Goal: Task Accomplishment & Management: Use online tool/utility

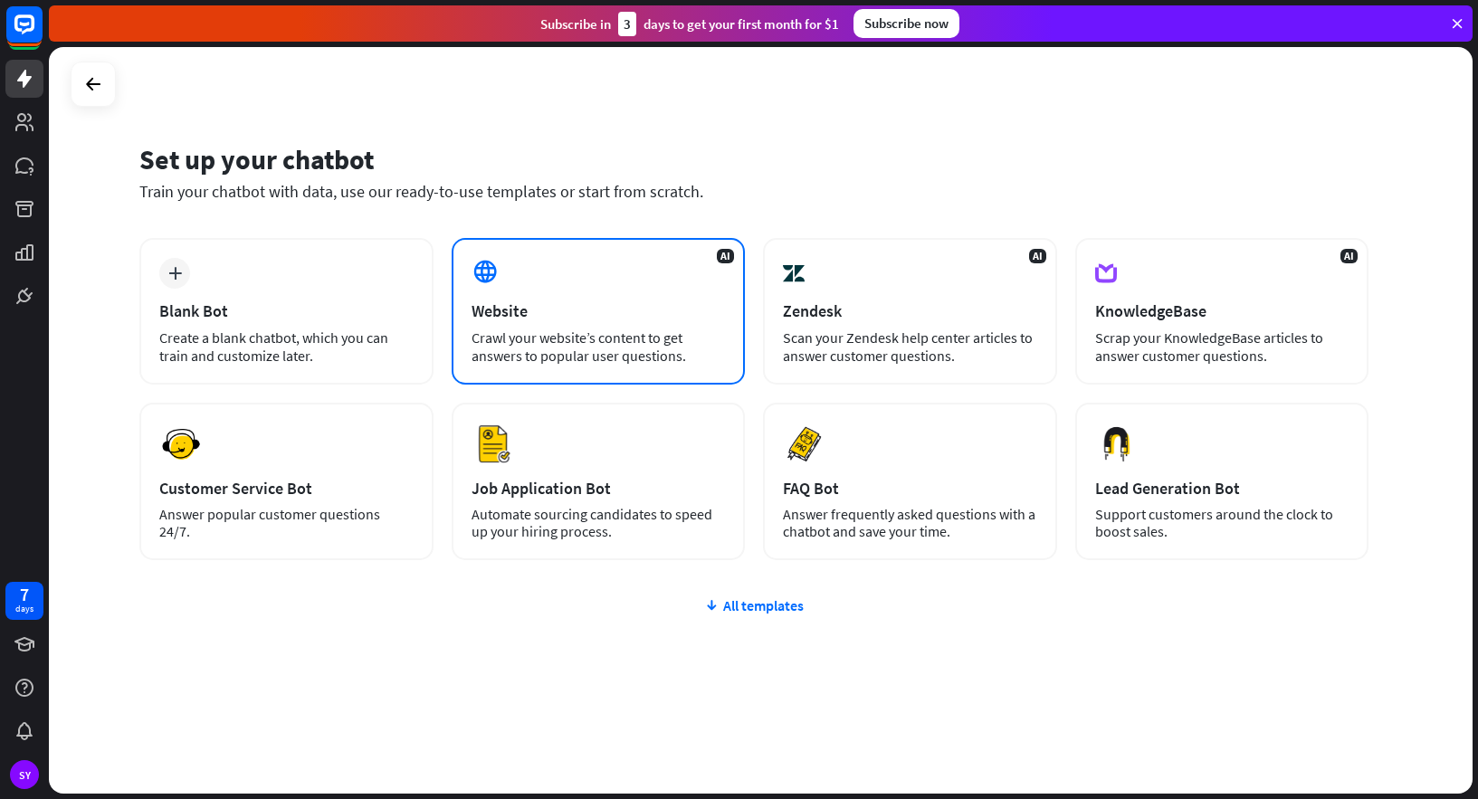
click at [633, 294] on div "AI Website Crawl your website’s content to get answers to popular user question…" at bounding box center [599, 311] width 294 height 147
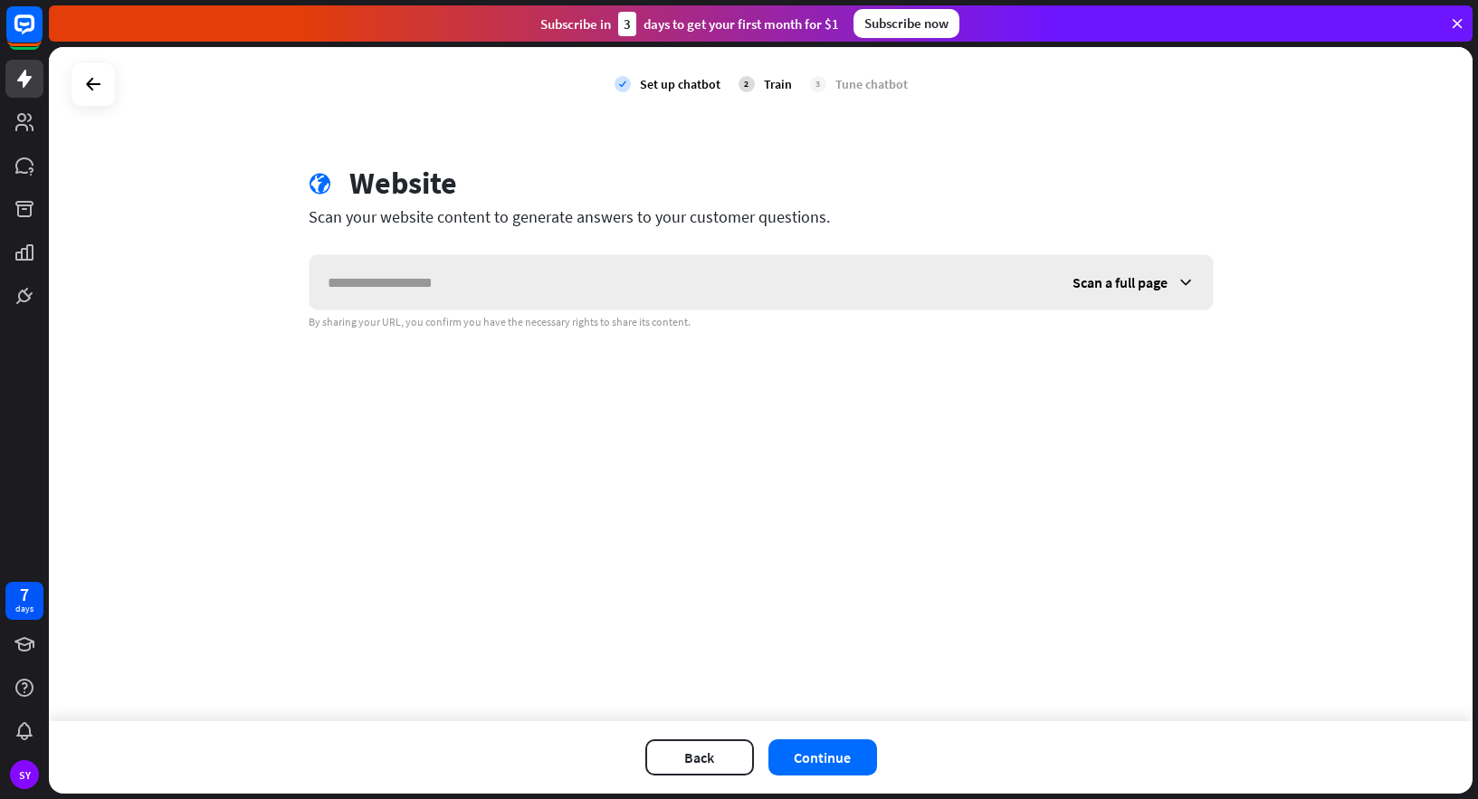
click at [1112, 288] on span "Scan a full page" at bounding box center [1120, 282] width 95 height 18
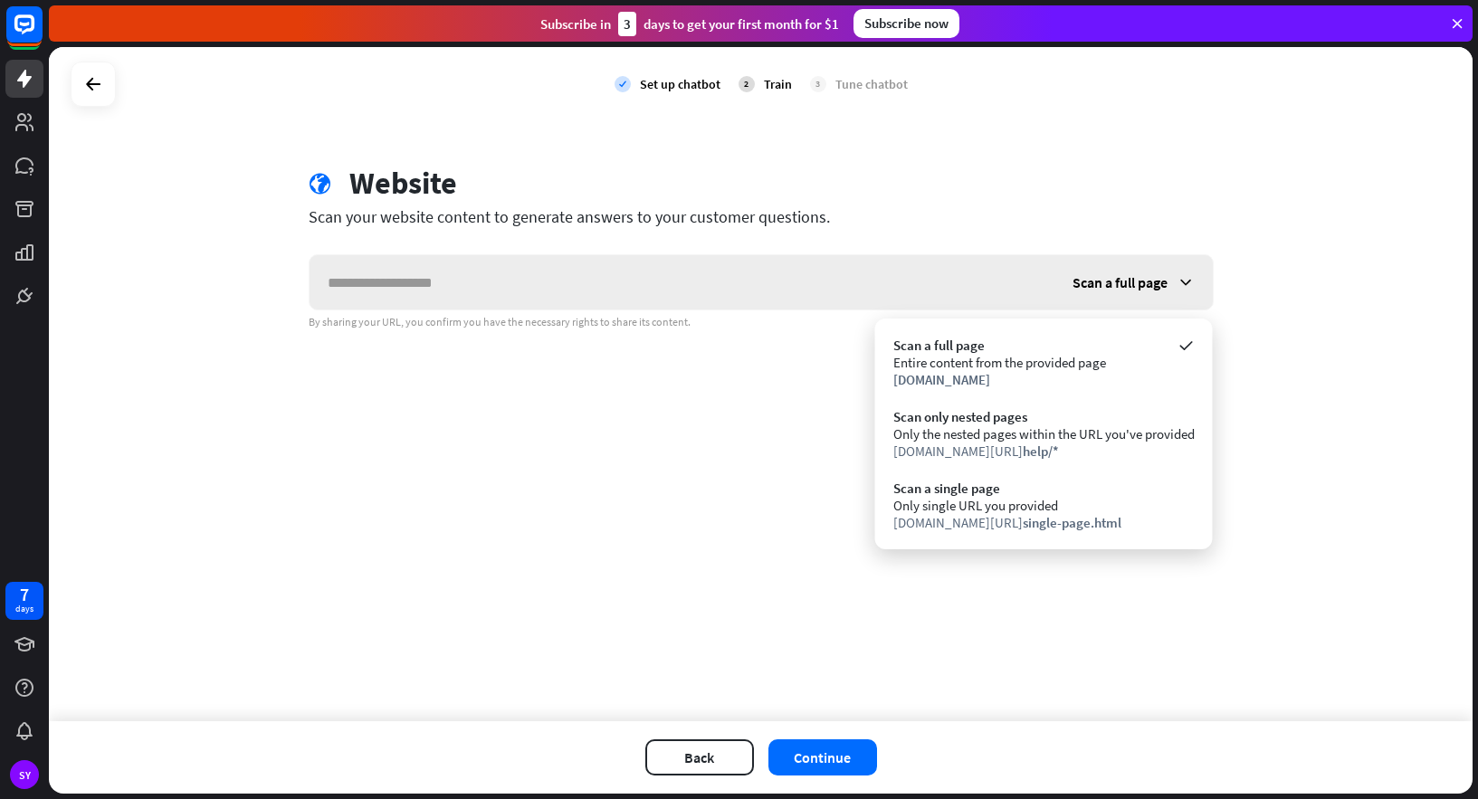
click at [1113, 283] on span "Scan a full page" at bounding box center [1120, 282] width 95 height 18
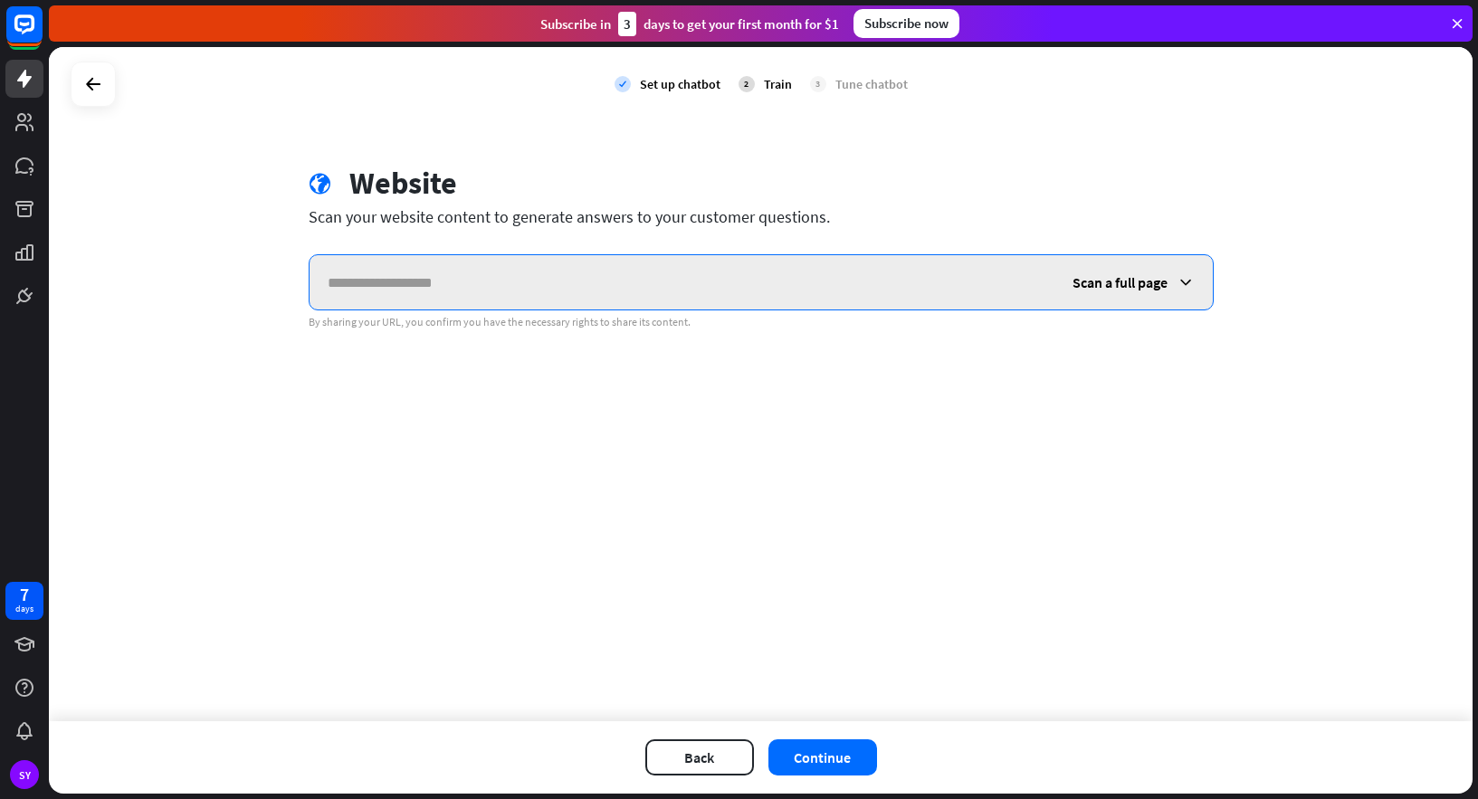
click at [394, 281] on input "text" at bounding box center [682, 282] width 745 height 54
paste input "**********"
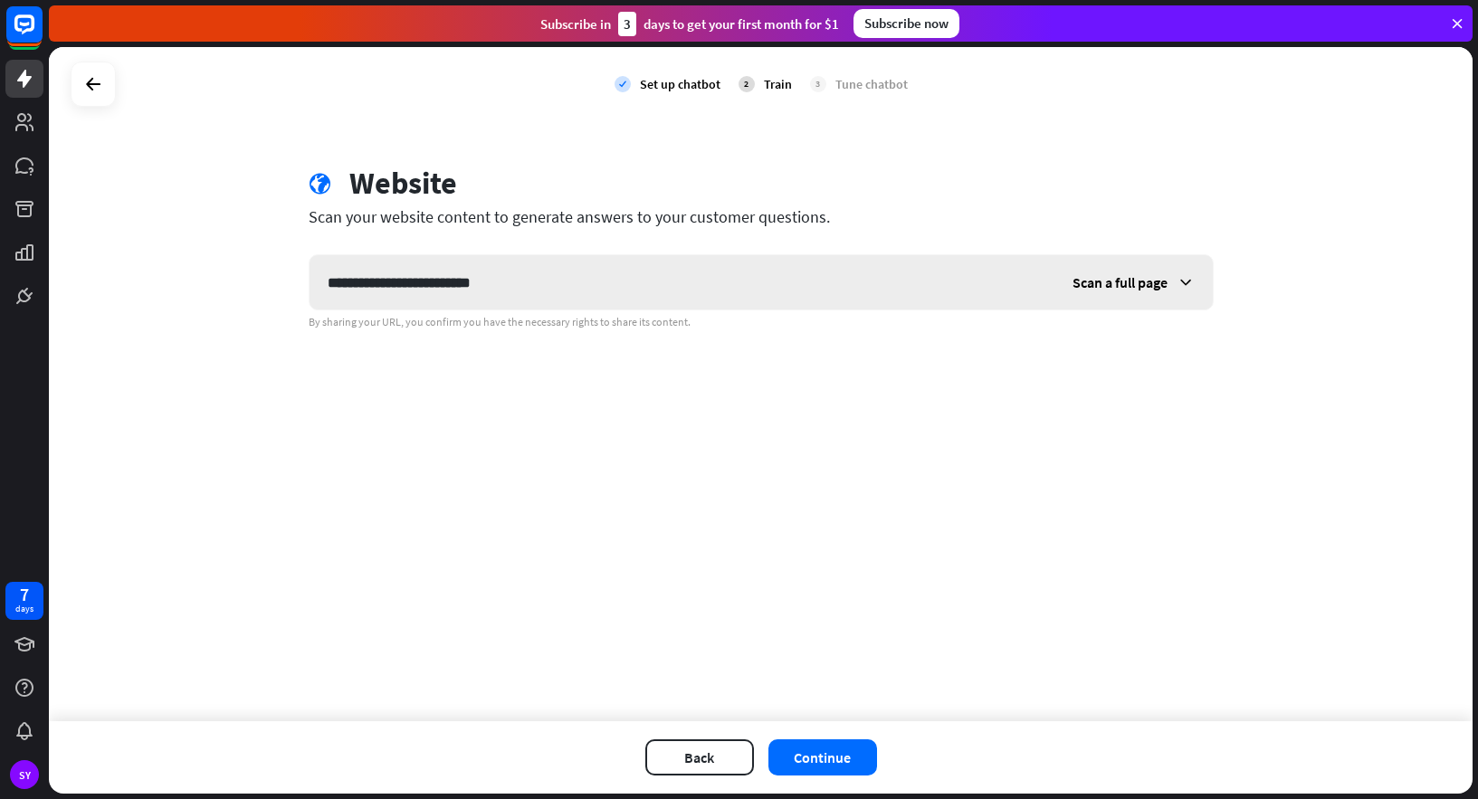
click at [1121, 284] on span "Scan a full page" at bounding box center [1120, 282] width 95 height 18
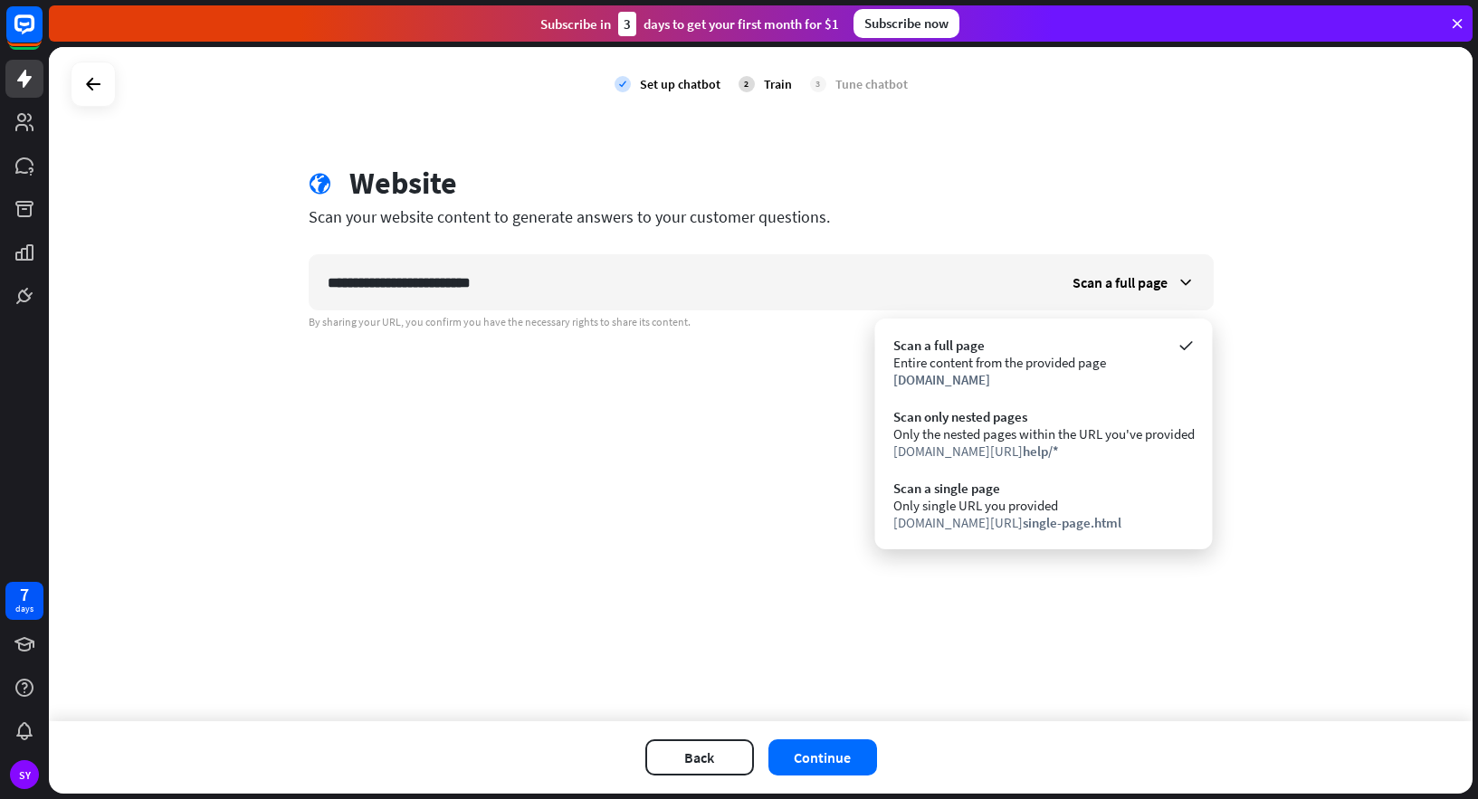
click at [1145, 502] on div "Only single URL you provided" at bounding box center [1043, 505] width 301 height 17
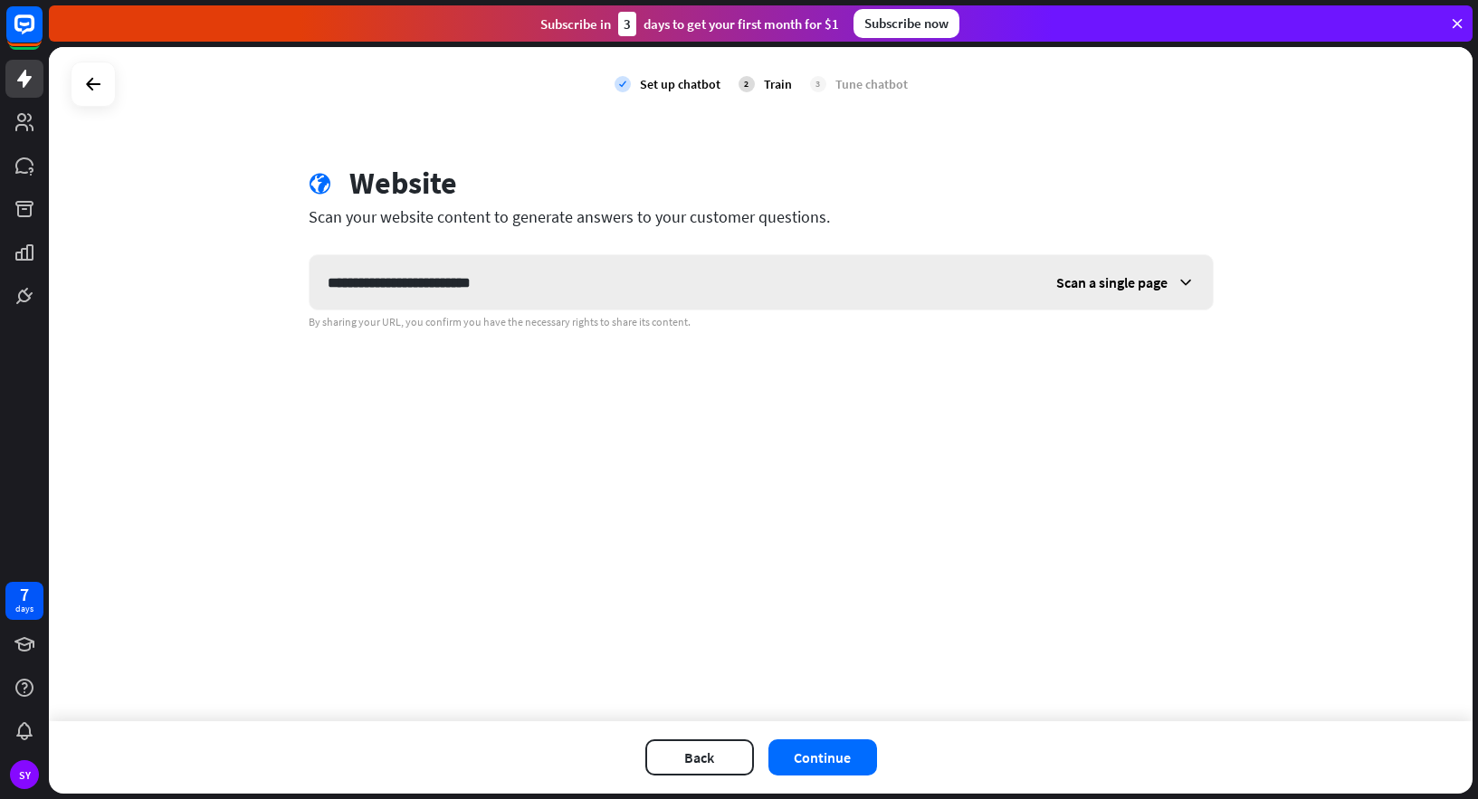
click at [1100, 281] on span "Scan a single page" at bounding box center [1111, 282] width 111 height 18
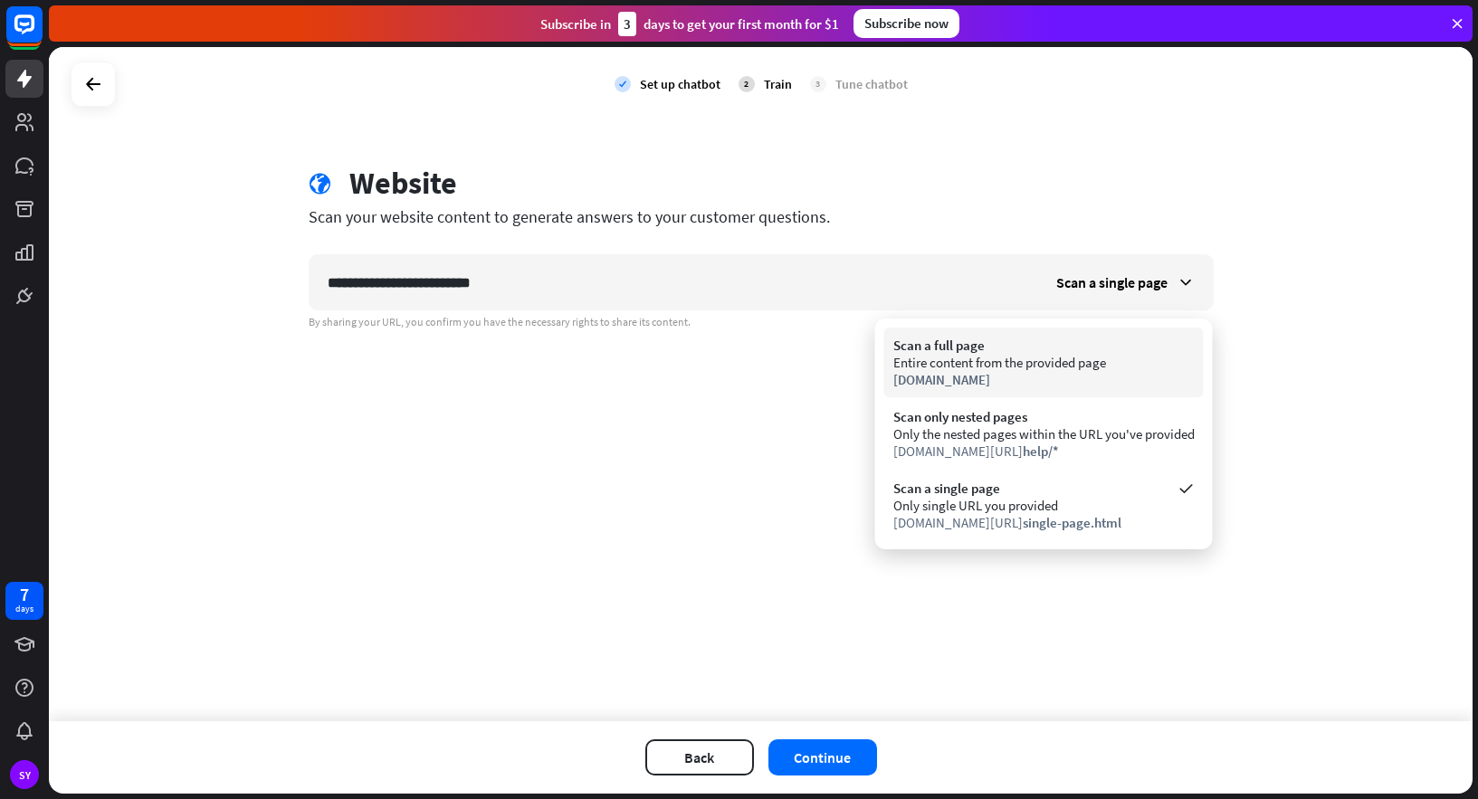
click at [1095, 366] on div "Entire content from the provided page" at bounding box center [1043, 362] width 301 height 17
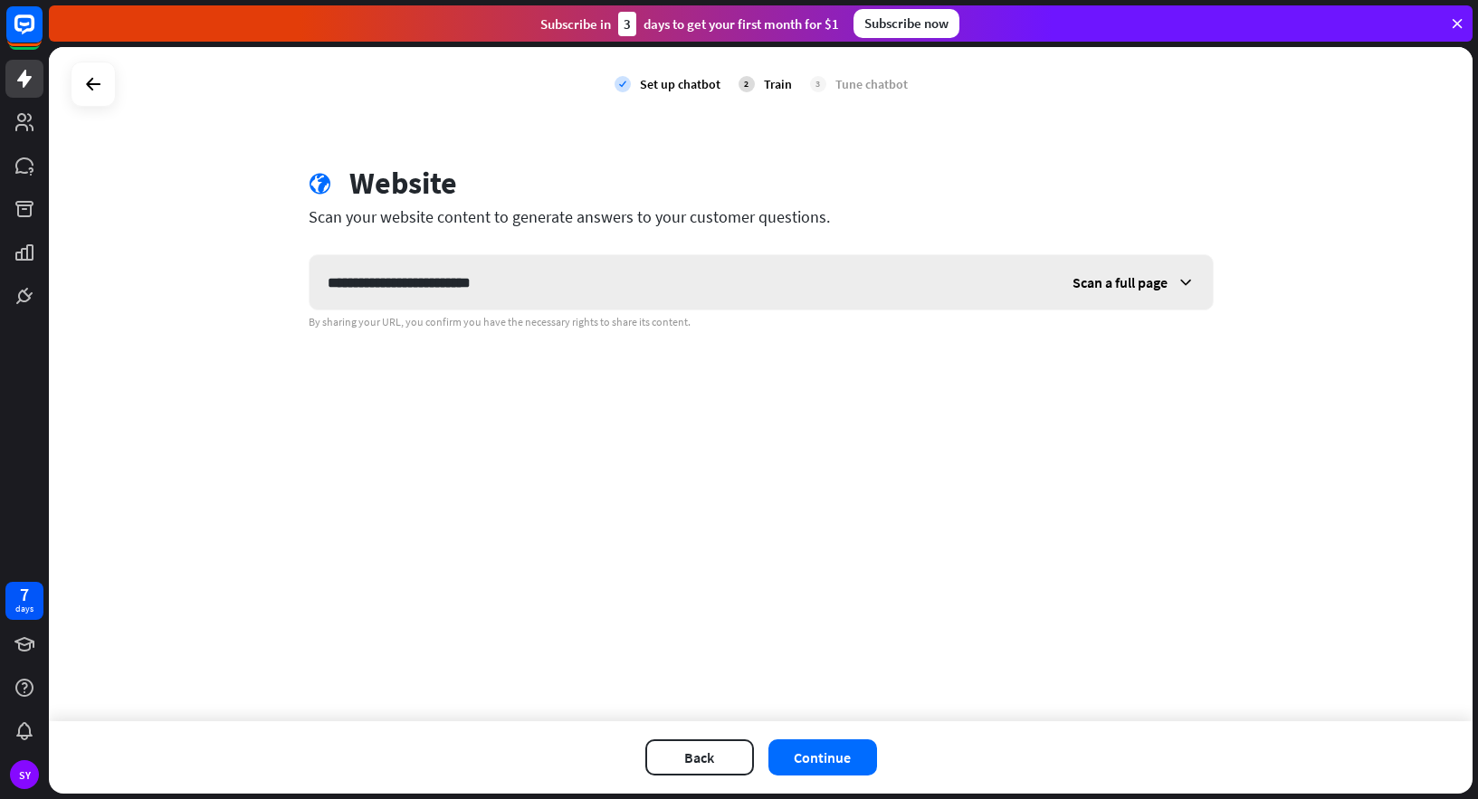
click at [1102, 293] on div "Scan a full page" at bounding box center [1134, 282] width 158 height 54
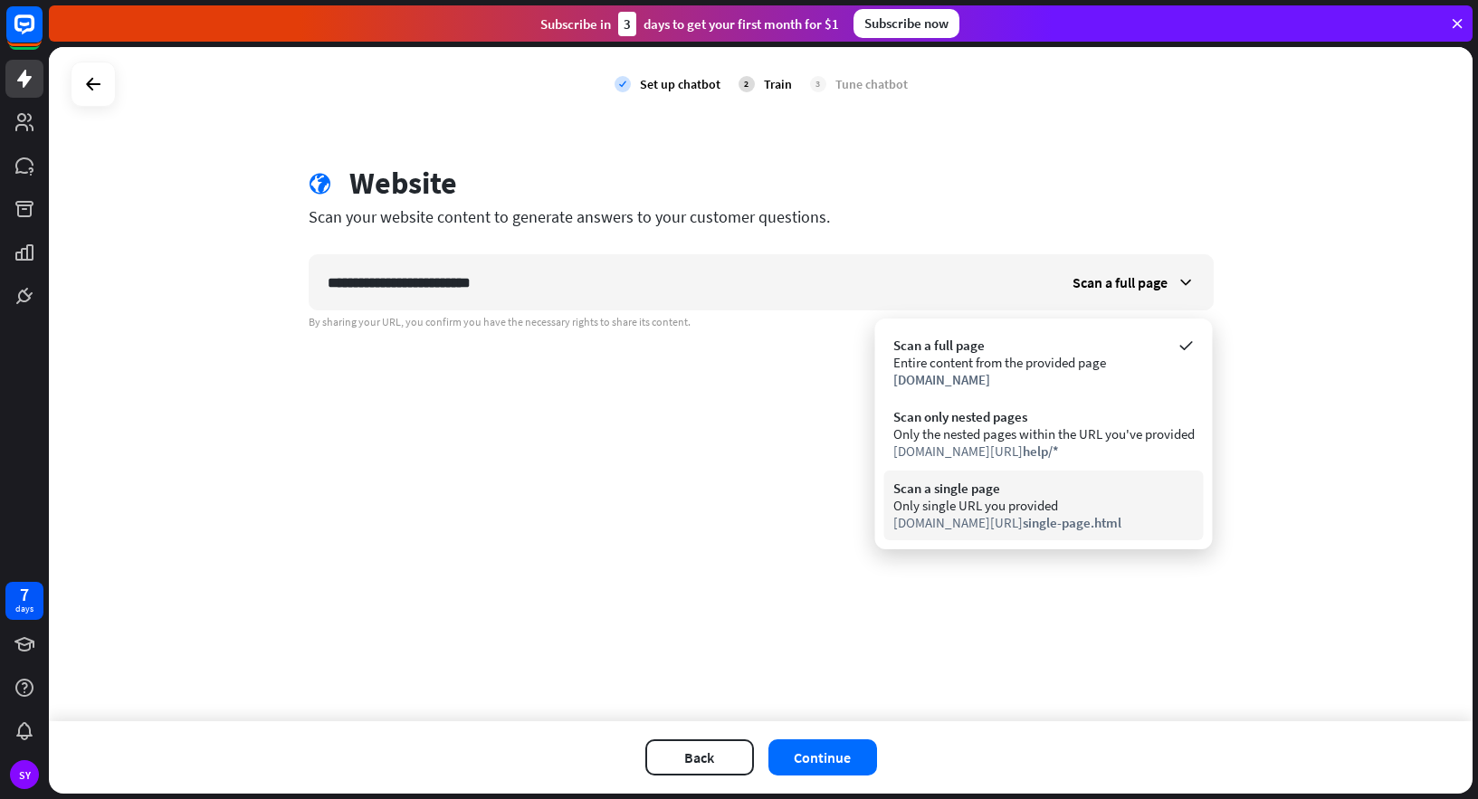
click at [1123, 502] on div "Only single URL you provided" at bounding box center [1043, 505] width 301 height 17
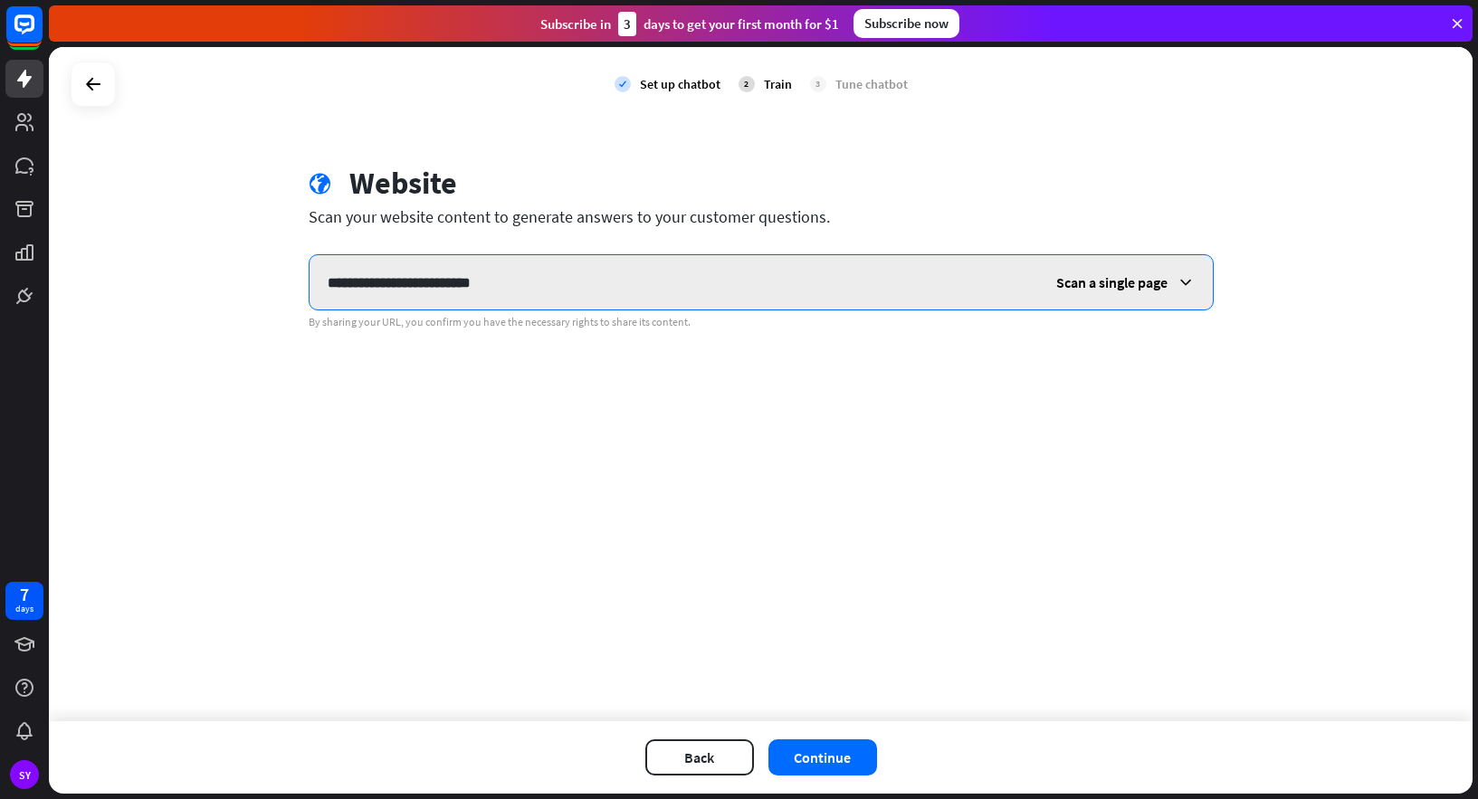
click at [388, 281] on input "**********" at bounding box center [674, 282] width 729 height 54
paste input "text"
click at [1148, 283] on span "Scan a single page" at bounding box center [1111, 282] width 111 height 18
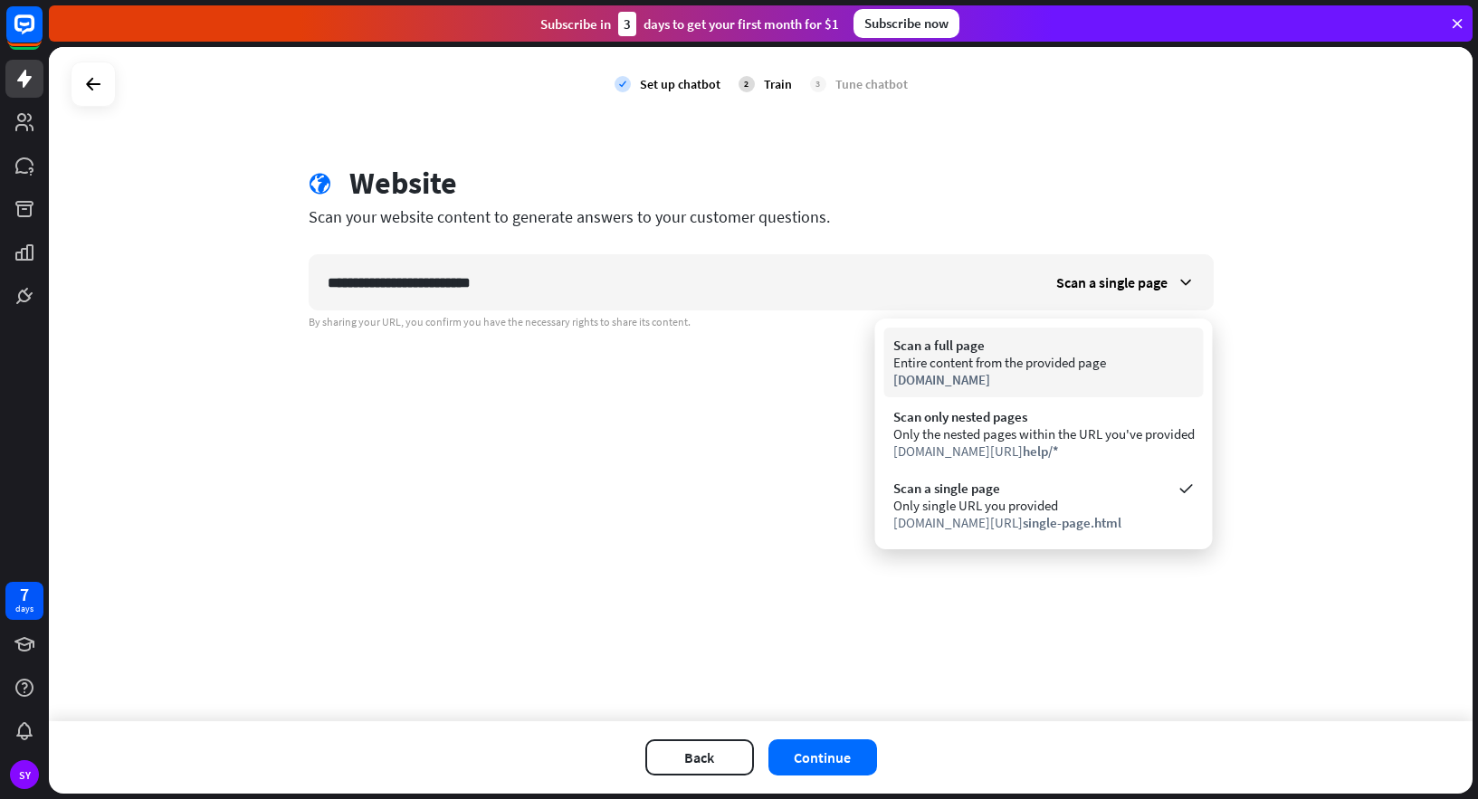
click at [1119, 343] on div "Scan a full page" at bounding box center [1043, 345] width 301 height 17
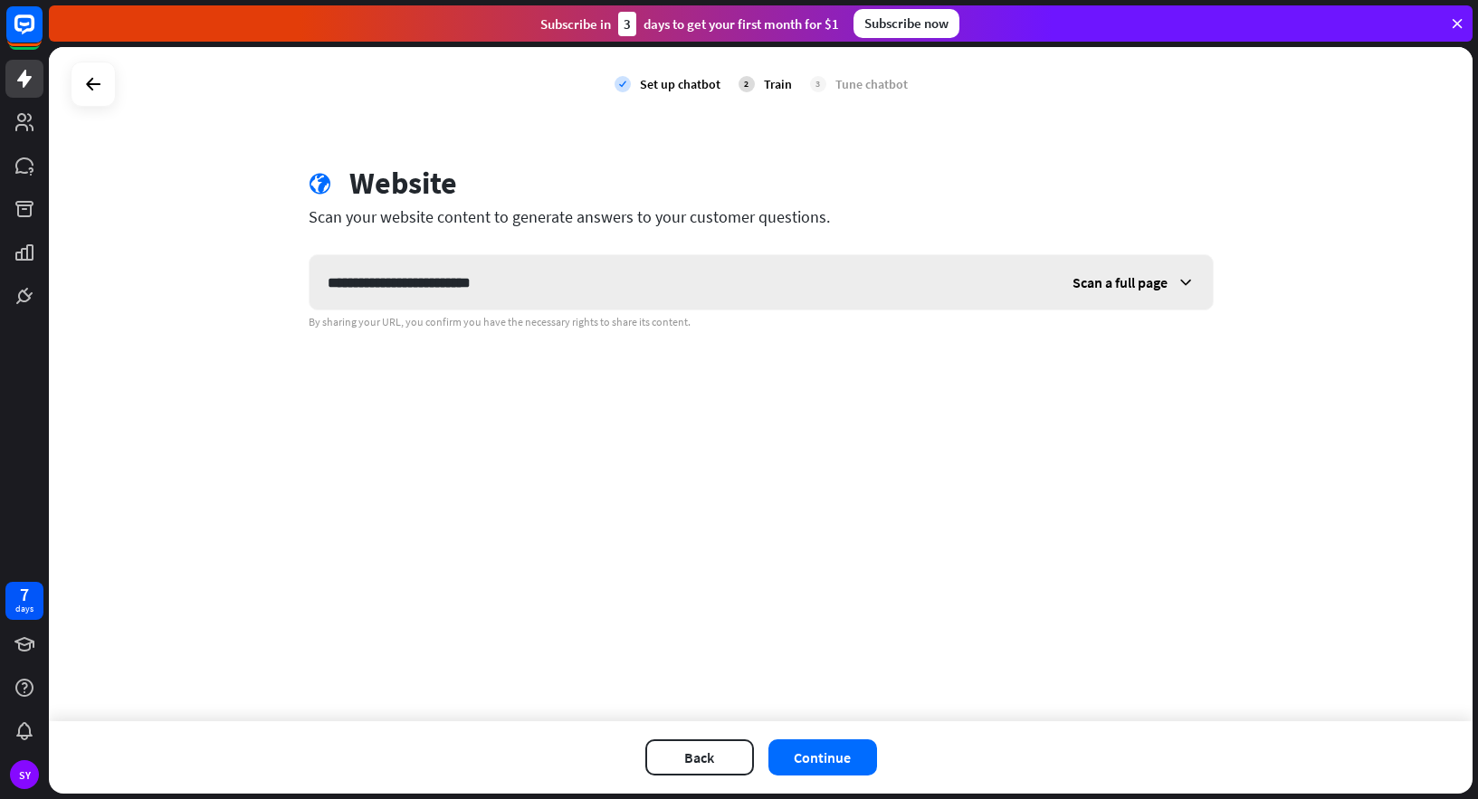
click at [1170, 282] on div "Scan a full page" at bounding box center [1134, 282] width 158 height 54
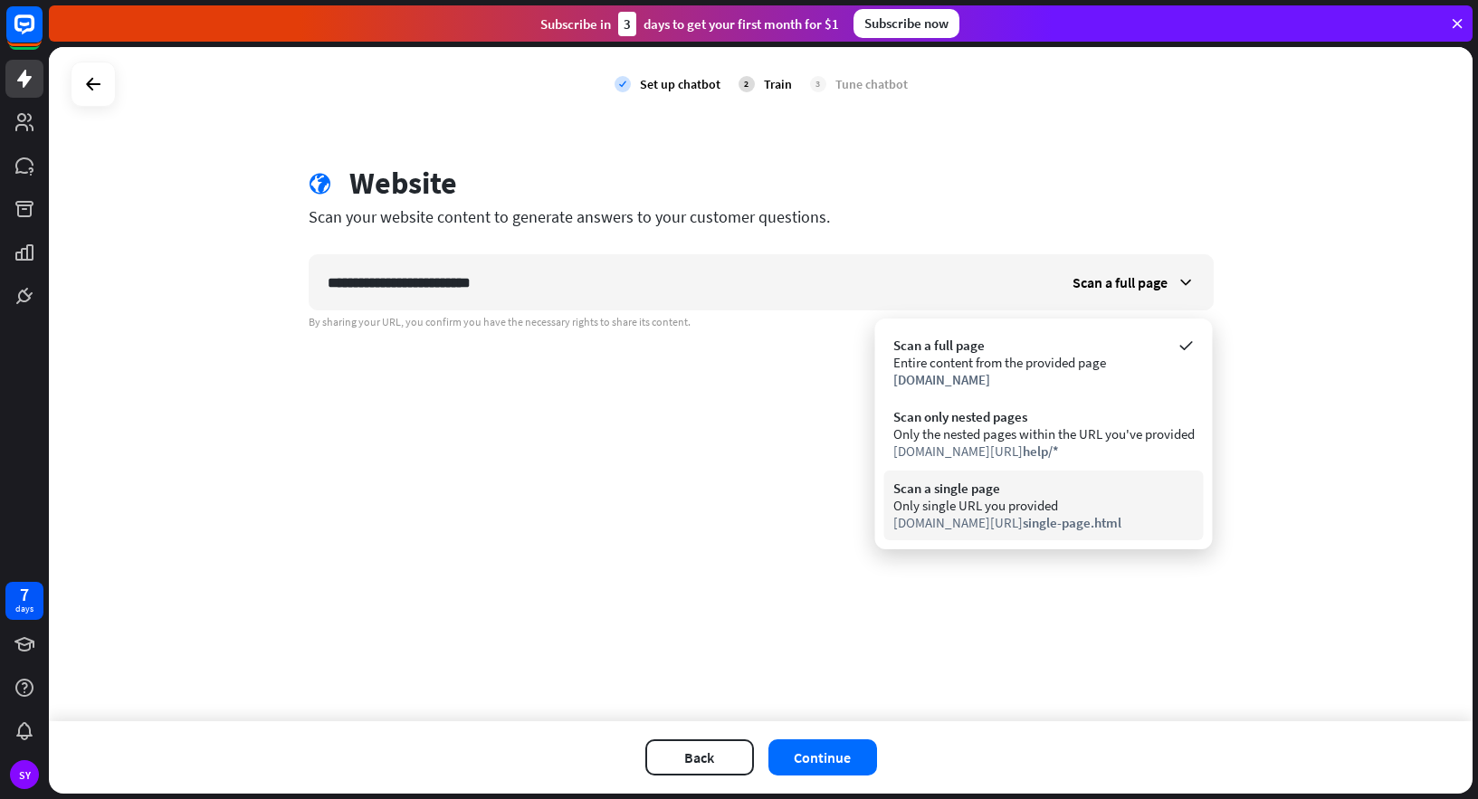
click at [958, 503] on div "Only single URL you provided" at bounding box center [1043, 505] width 301 height 17
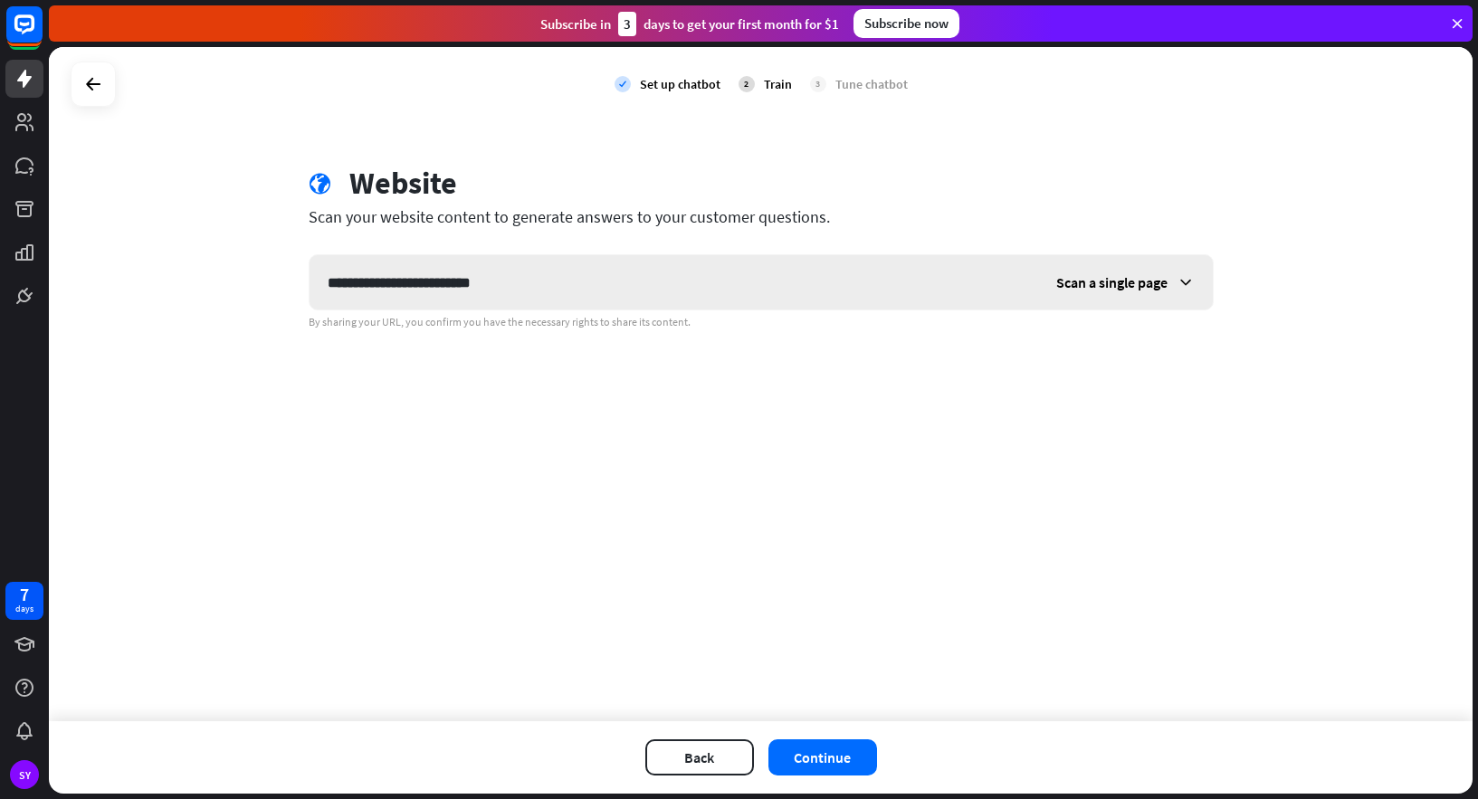
click at [1105, 260] on div "Scan a single page" at bounding box center [1125, 282] width 175 height 54
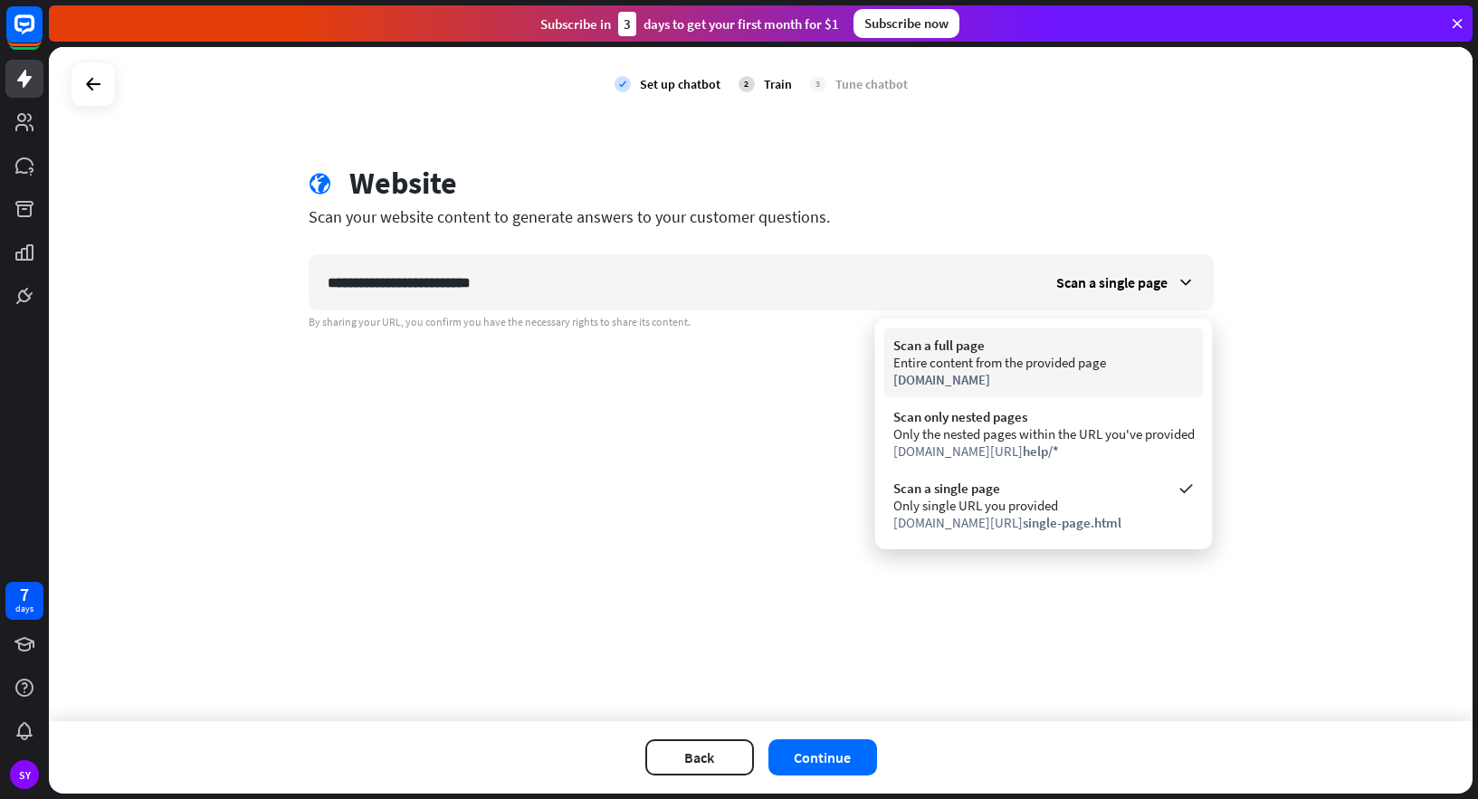
click at [1018, 347] on div "Scan a full page" at bounding box center [1043, 345] width 301 height 17
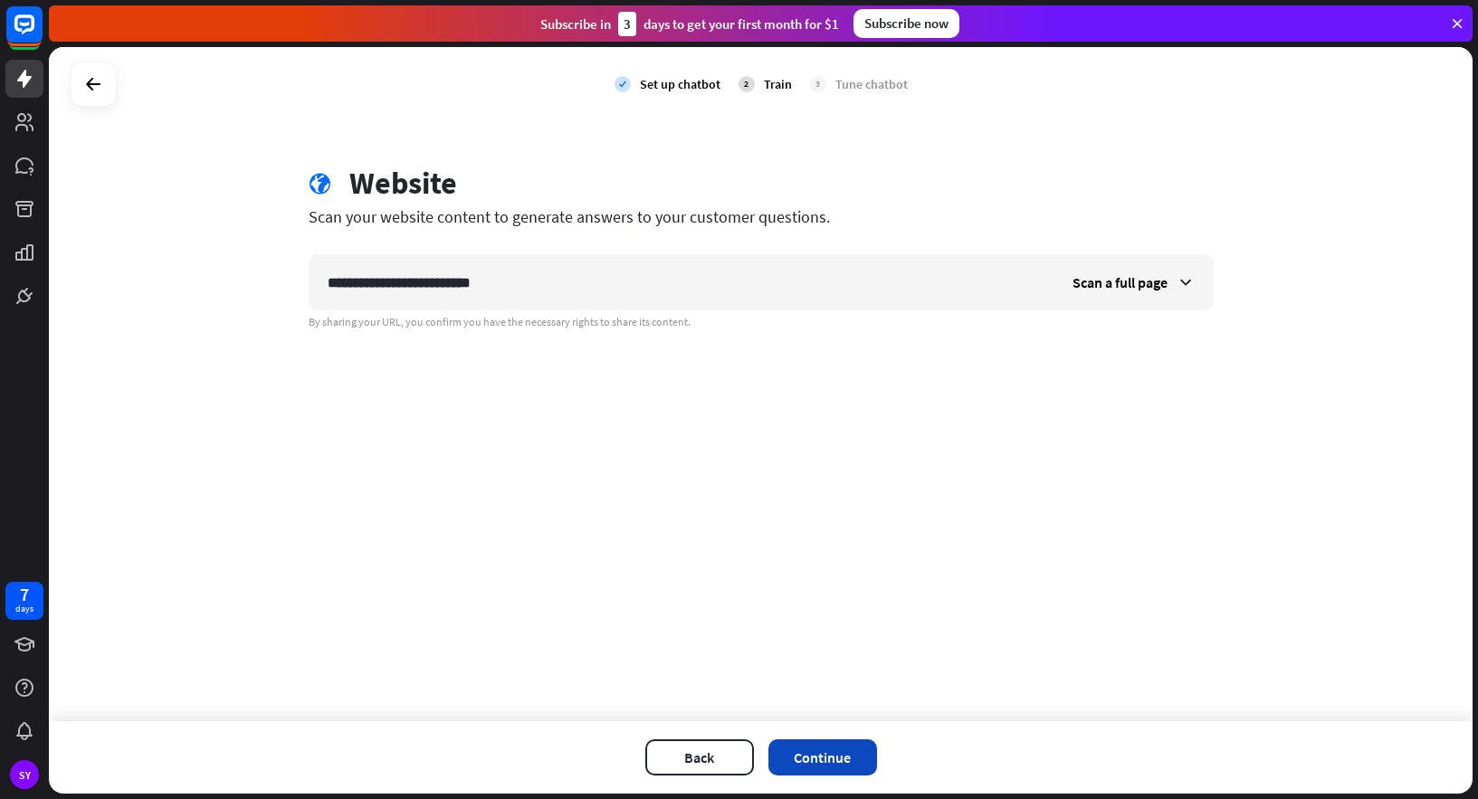
click at [827, 765] on button "Continue" at bounding box center [823, 758] width 109 height 36
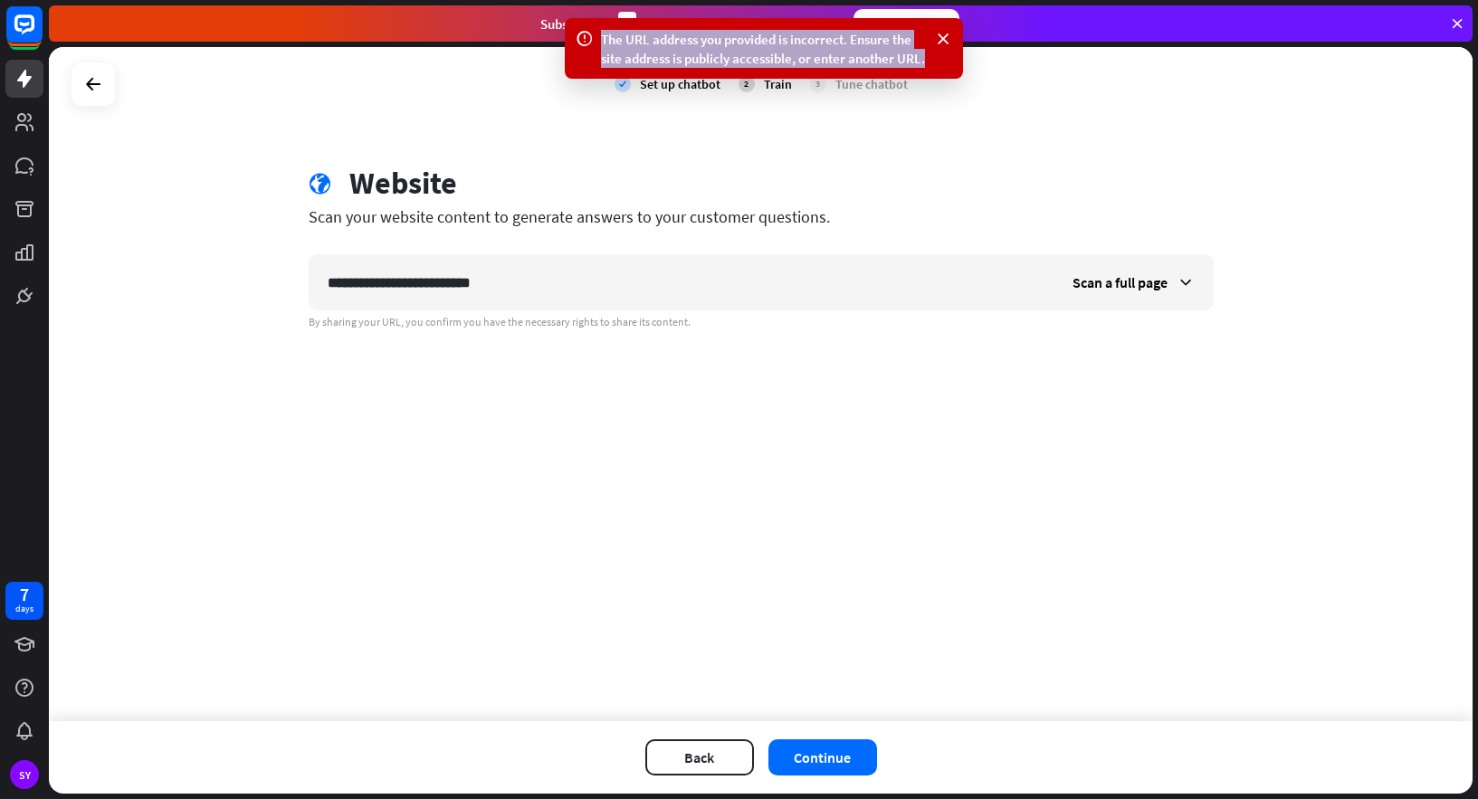
drag, startPoint x: 609, startPoint y: 42, endPoint x: 938, endPoint y: 65, distance: 329.5
click at [938, 65] on div "The URL address you provided is incorrect. Ensure the site address is publicly …" at bounding box center [764, 48] width 398 height 61
copy div "The URL address you provided is incorrect. Ensure the site address is publicly …"
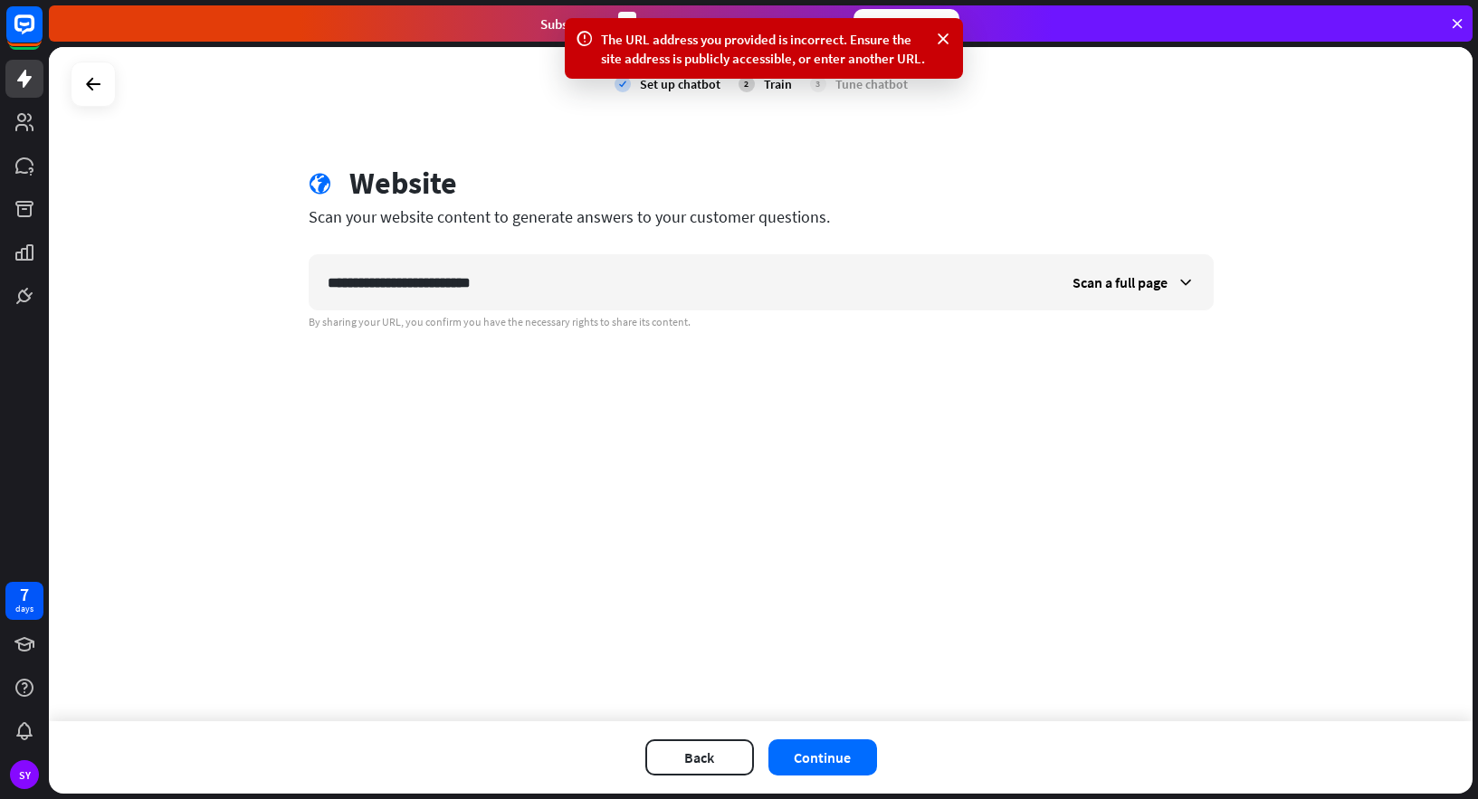
click at [1023, 124] on div "**********" at bounding box center [761, 384] width 1424 height 674
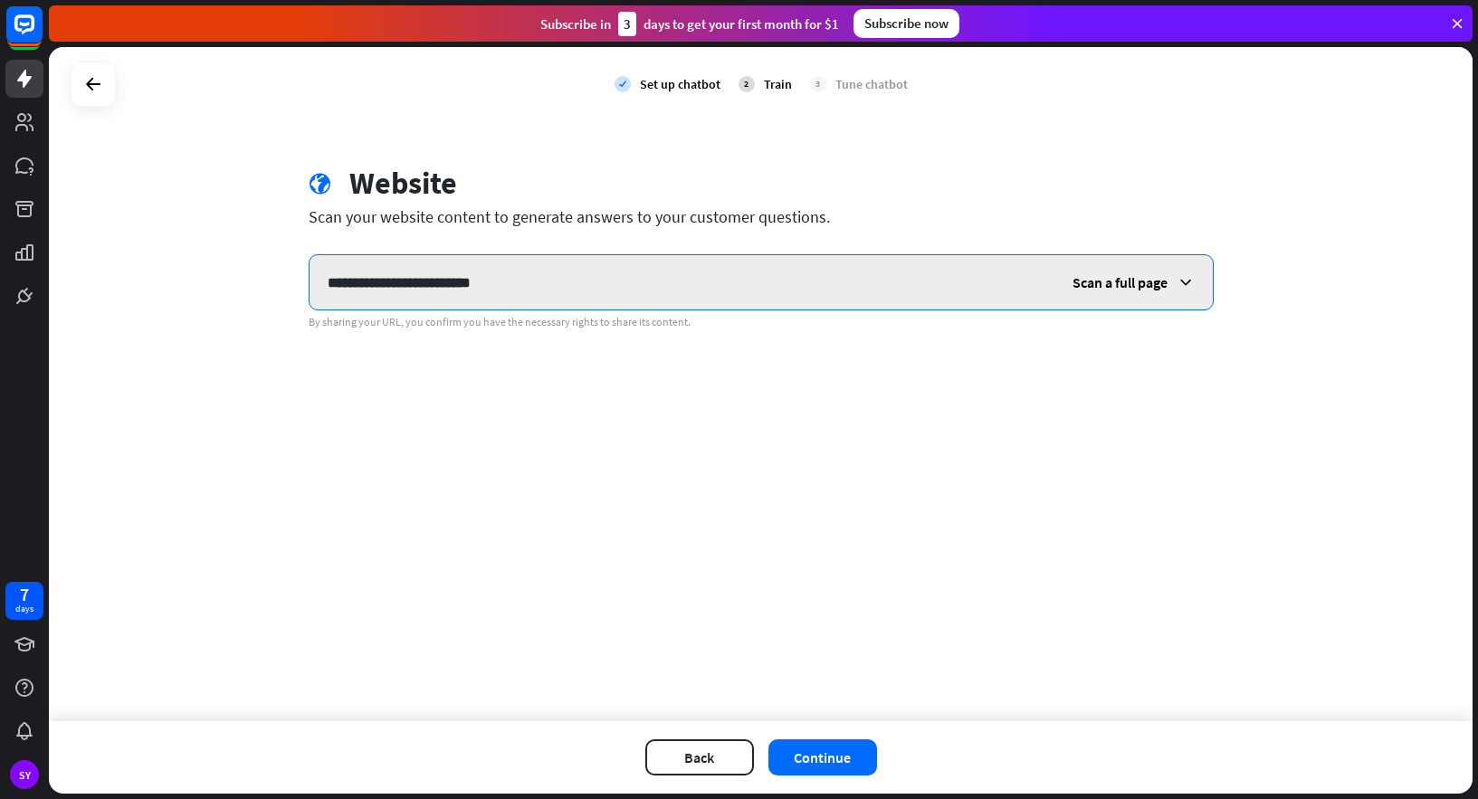
click at [472, 288] on input "**********" at bounding box center [682, 282] width 745 height 54
paste input "****"
type input "**********"
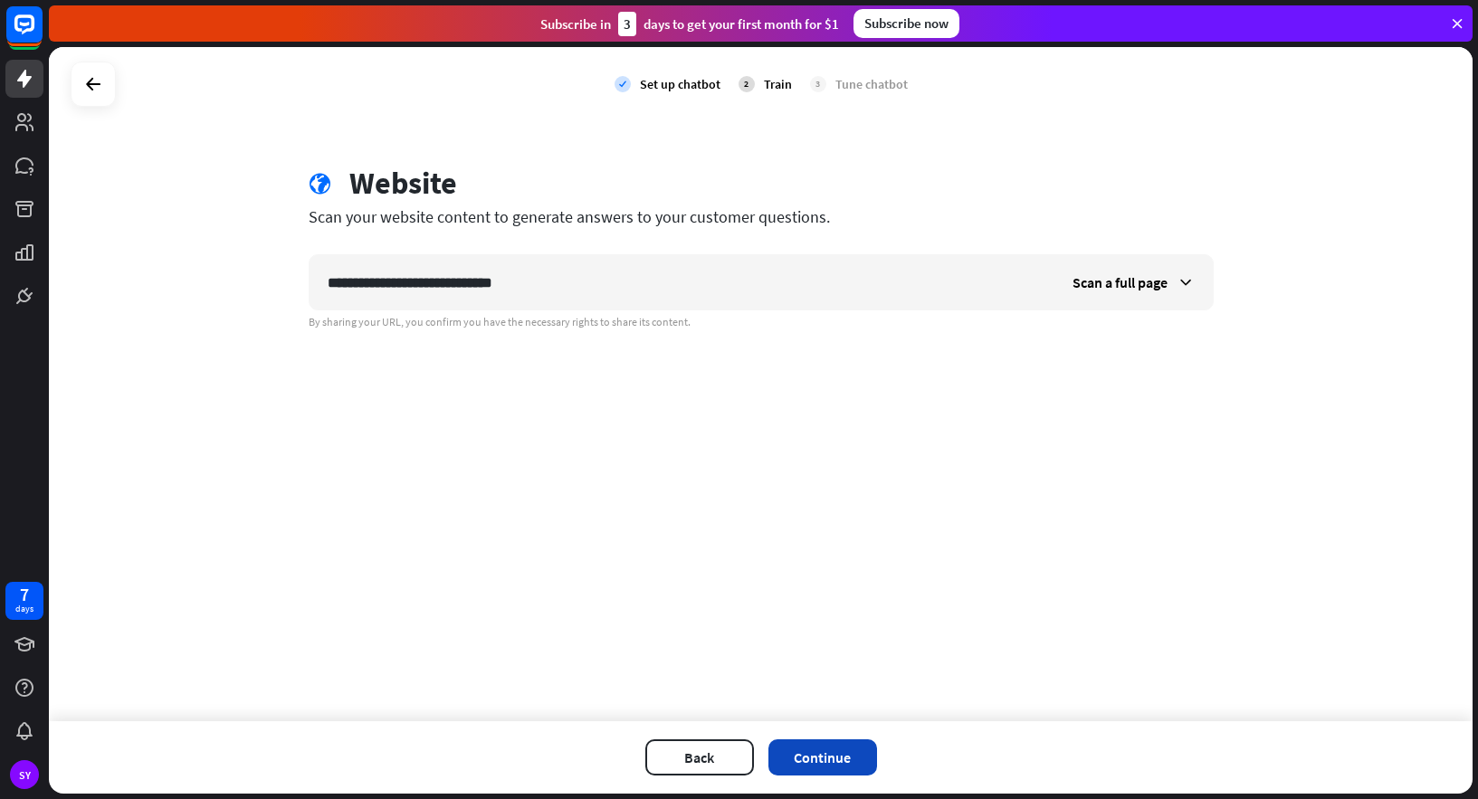
click at [806, 761] on button "Continue" at bounding box center [823, 758] width 109 height 36
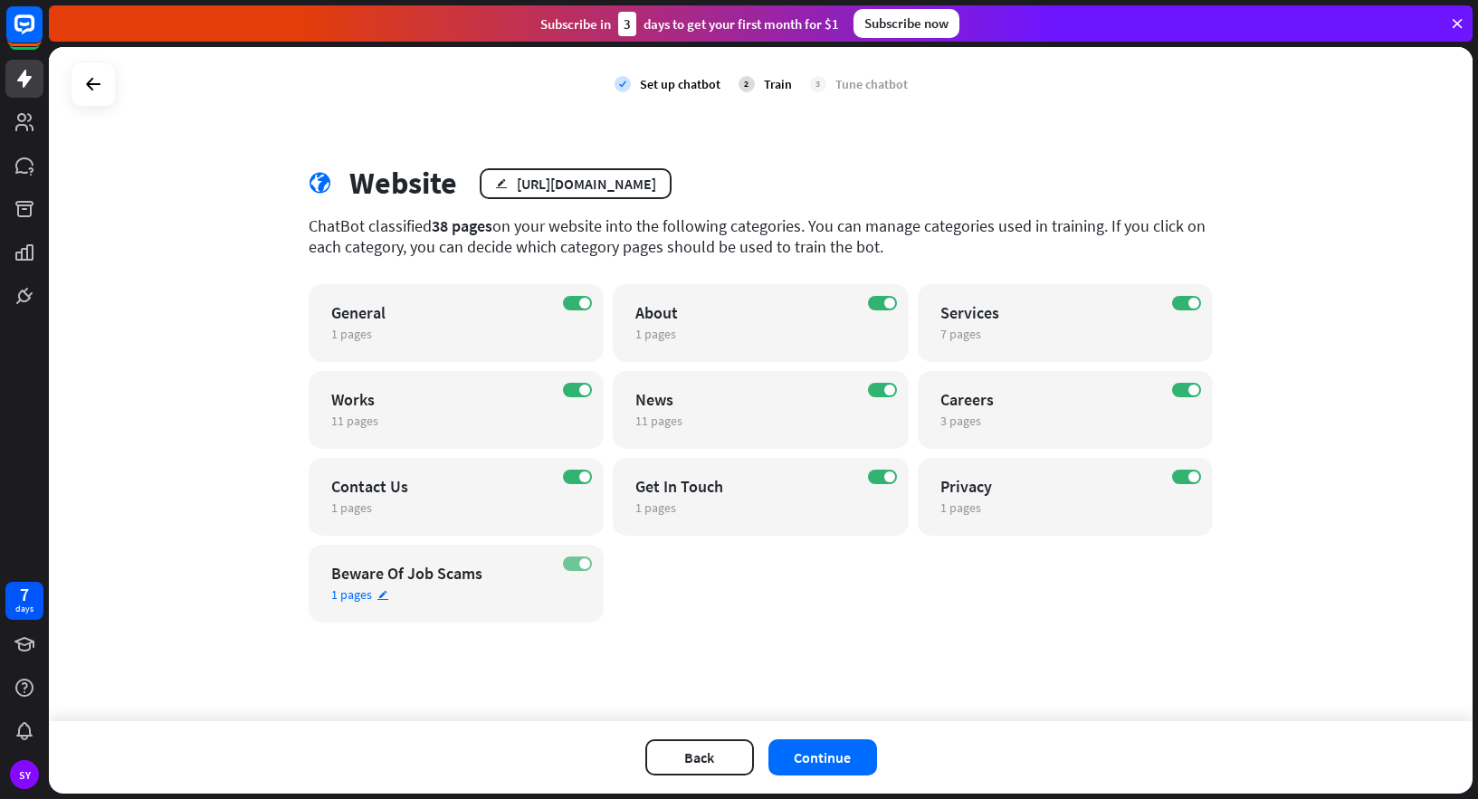
click at [582, 561] on span at bounding box center [584, 564] width 11 height 11
drag, startPoint x: 1192, startPoint y: 476, endPoint x: 1178, endPoint y: 410, distance: 67.7
click at [1192, 473] on span at bounding box center [1194, 477] width 11 height 11
click at [1193, 389] on span at bounding box center [1194, 390] width 11 height 11
click at [892, 385] on span at bounding box center [889, 390] width 11 height 11
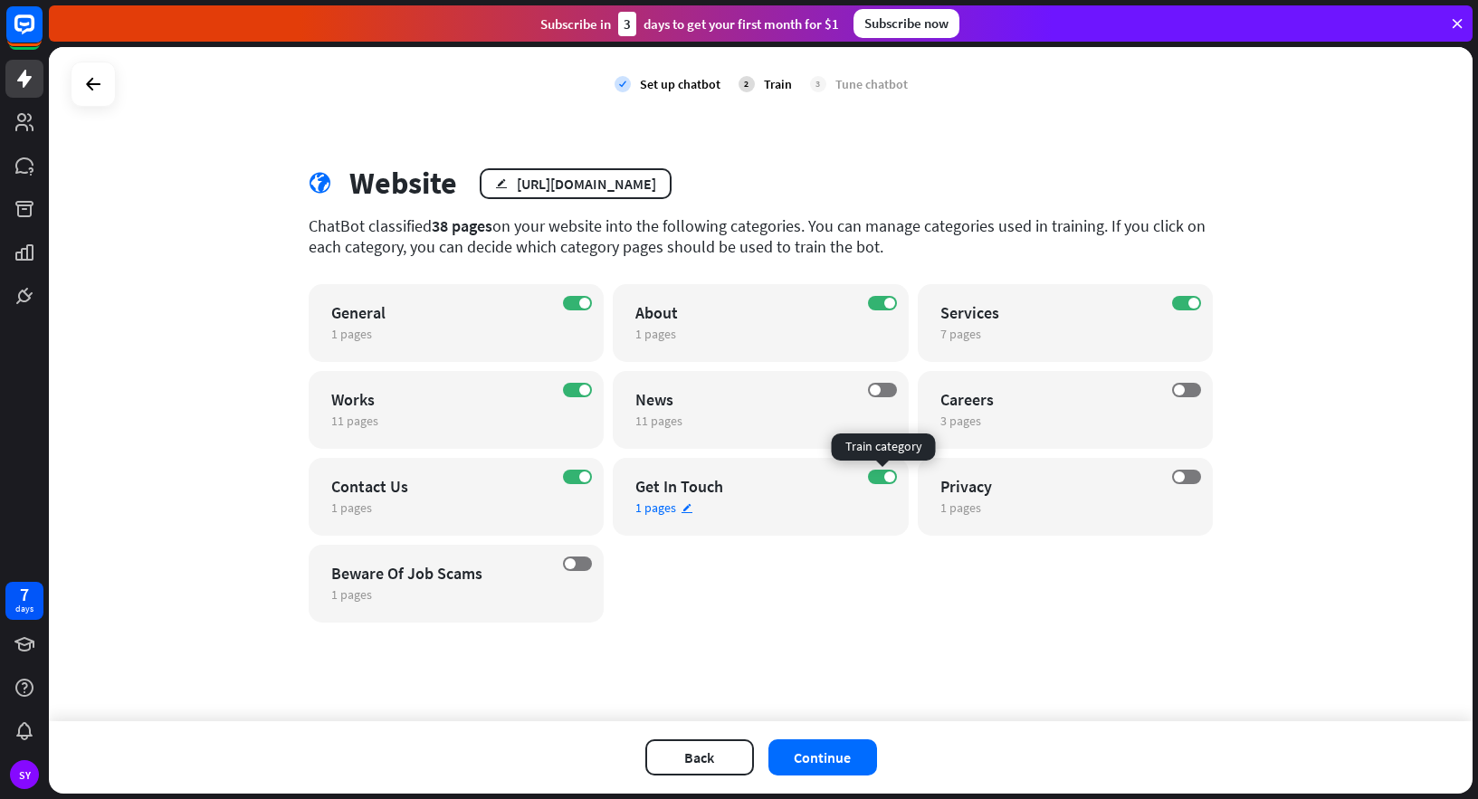
drag, startPoint x: 884, startPoint y: 473, endPoint x: 839, endPoint y: 475, distance: 45.3
click at [875, 473] on label "ON" at bounding box center [882, 477] width 29 height 14
click at [583, 475] on span at bounding box center [584, 477] width 11 height 11
click at [886, 475] on label "OFF" at bounding box center [882, 477] width 29 height 14
click at [847, 755] on button "Continue" at bounding box center [823, 758] width 109 height 36
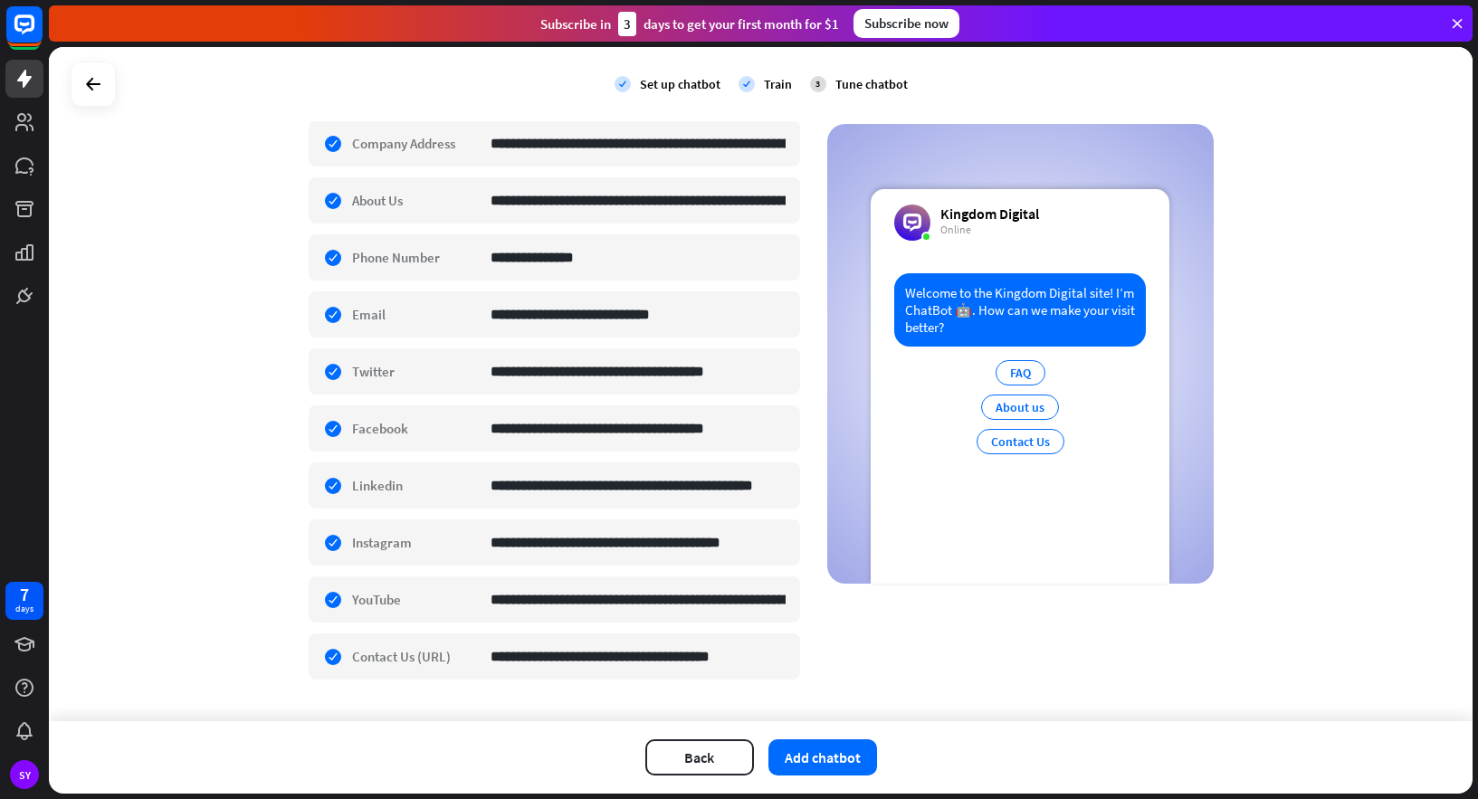
scroll to position [427, 0]
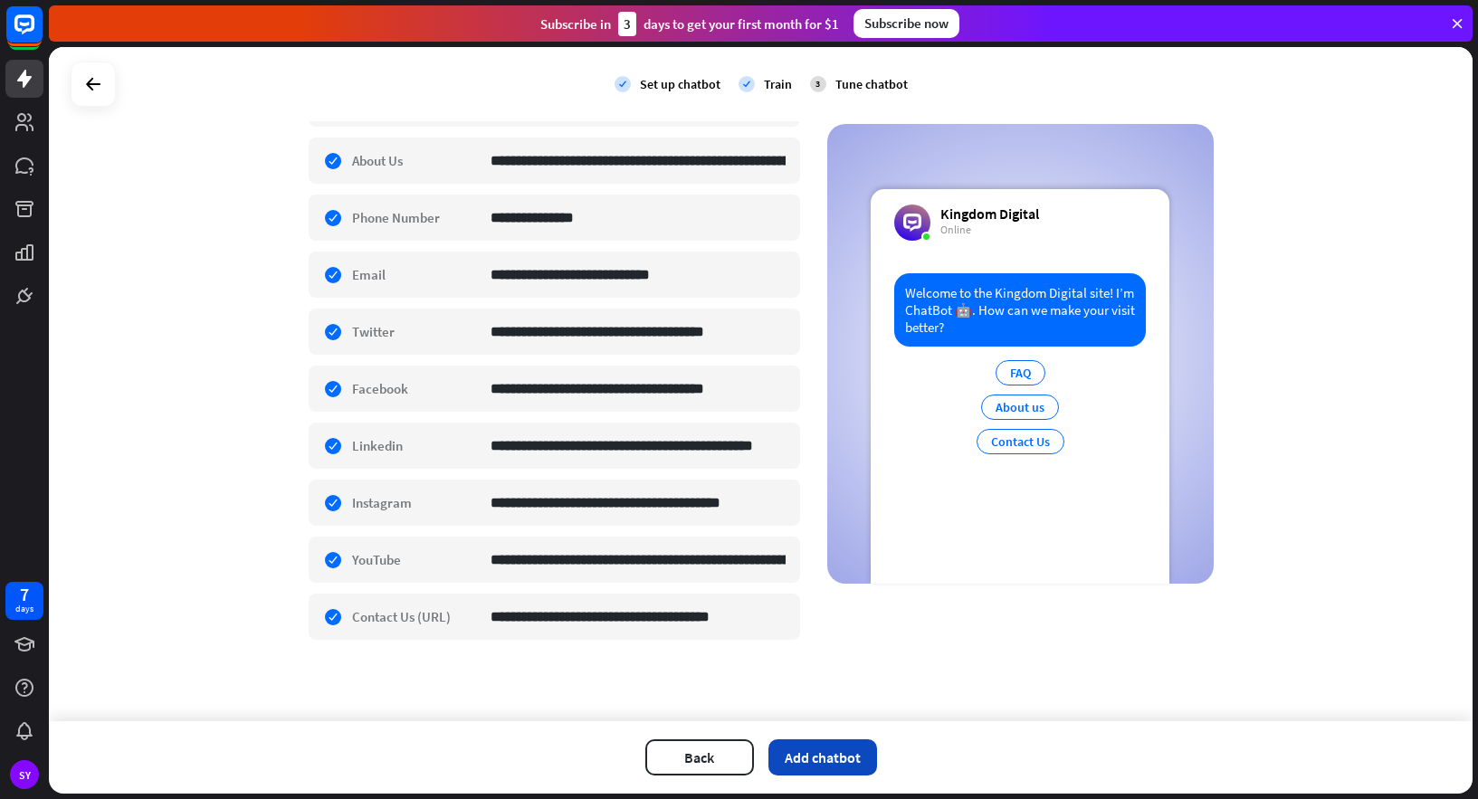
click at [790, 759] on button "Add chatbot" at bounding box center [823, 758] width 109 height 36
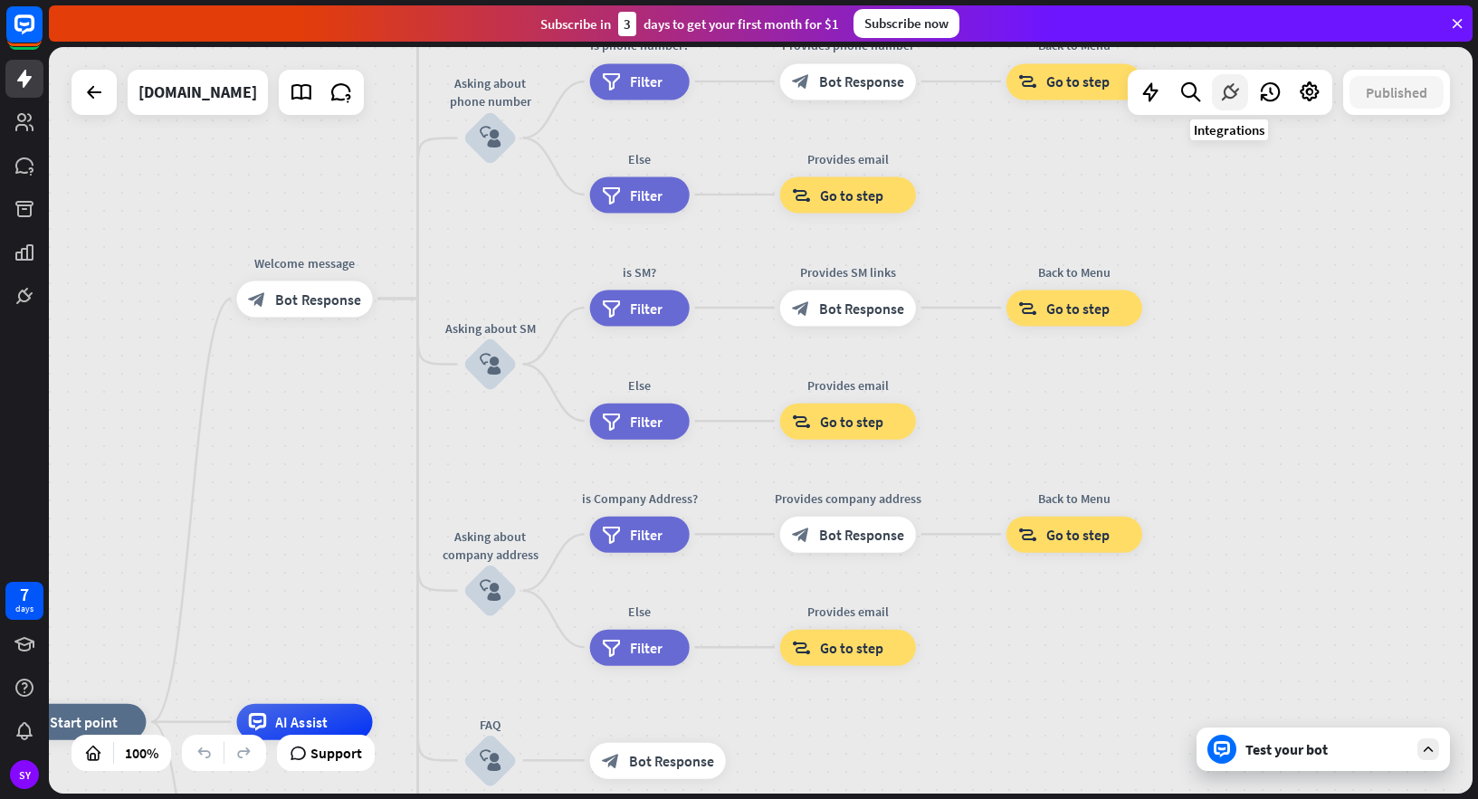
click at [1245, 92] on div at bounding box center [1230, 92] width 36 height 36
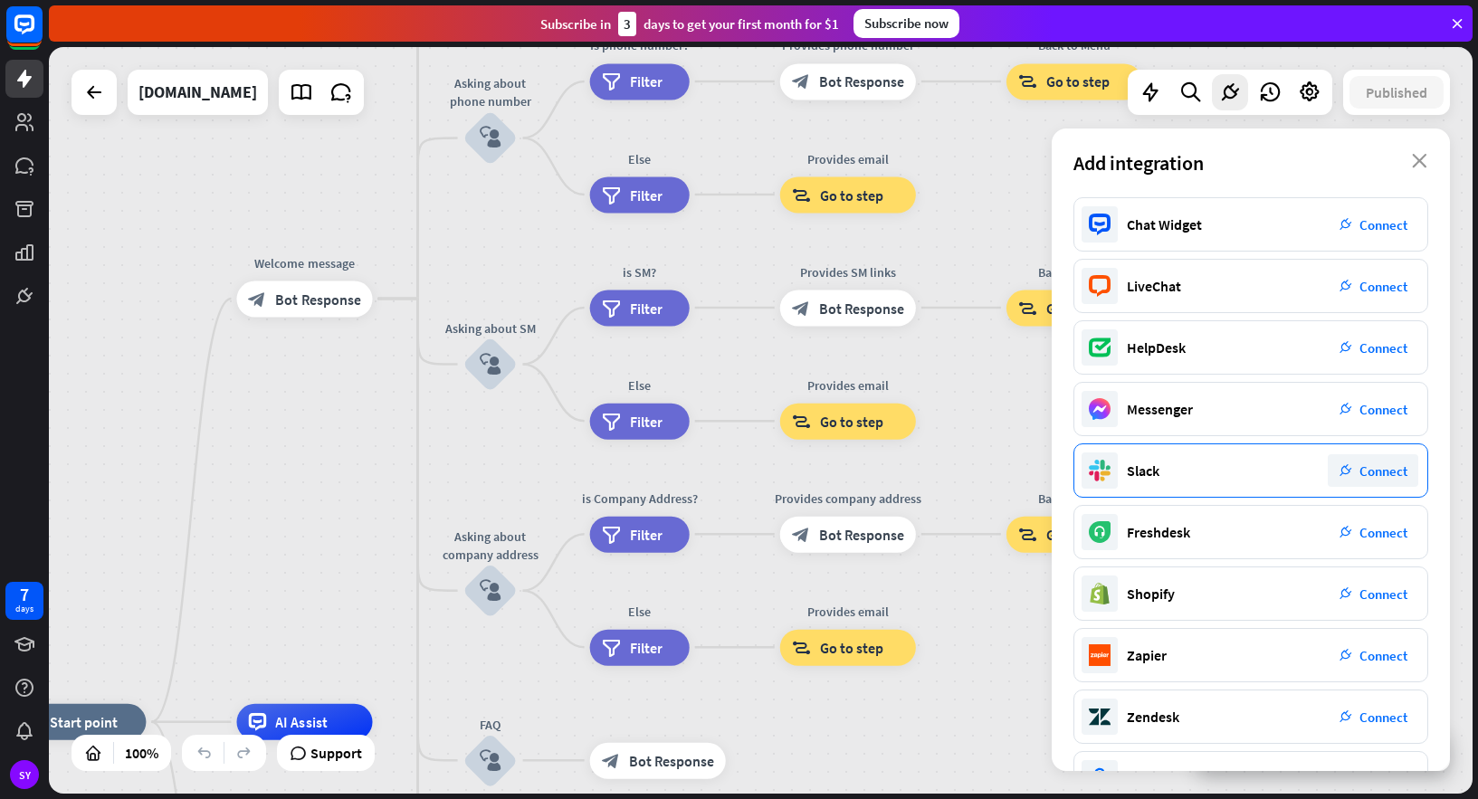
scroll to position [1, 0]
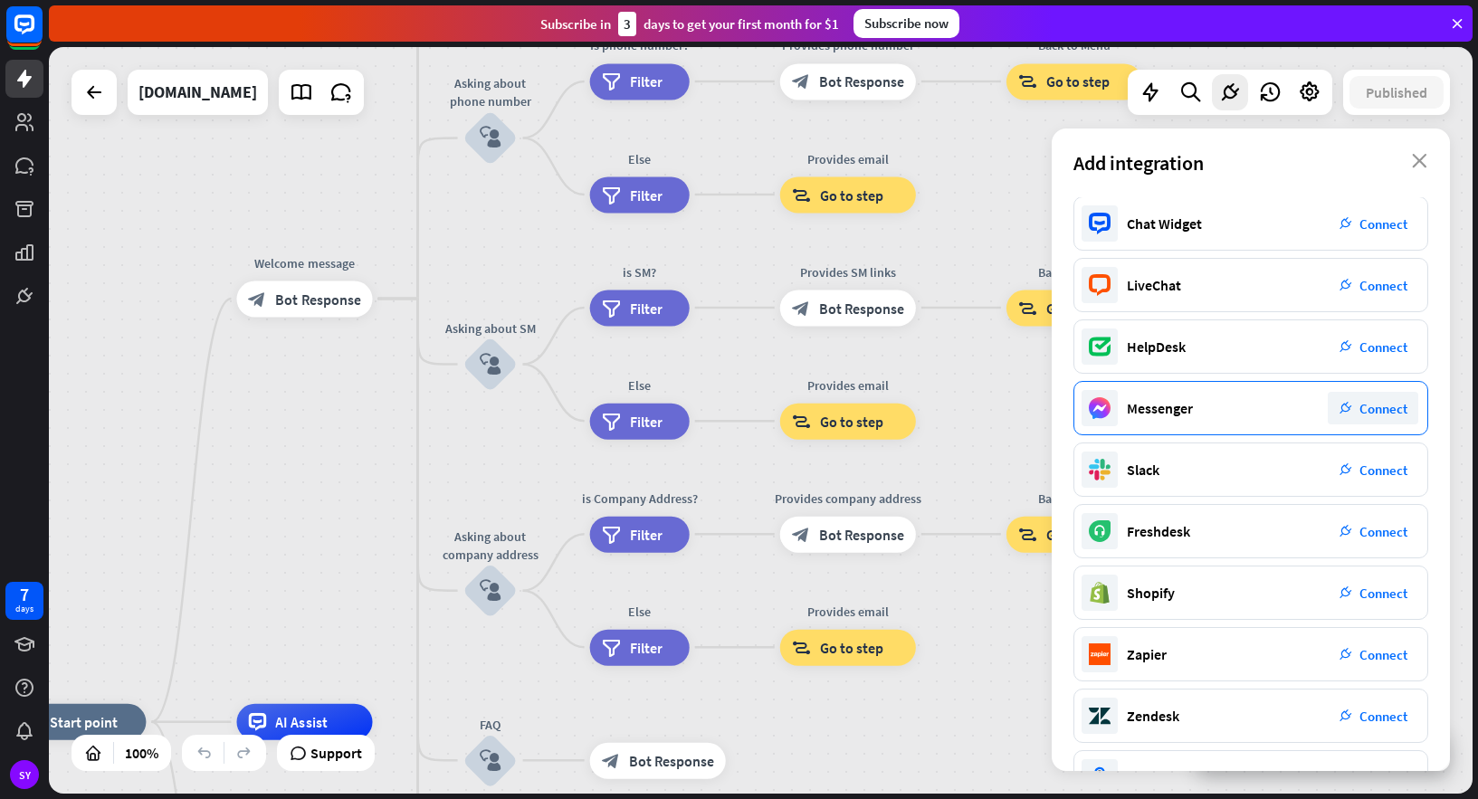
click at [1371, 402] on span "Connect" at bounding box center [1384, 408] width 48 height 17
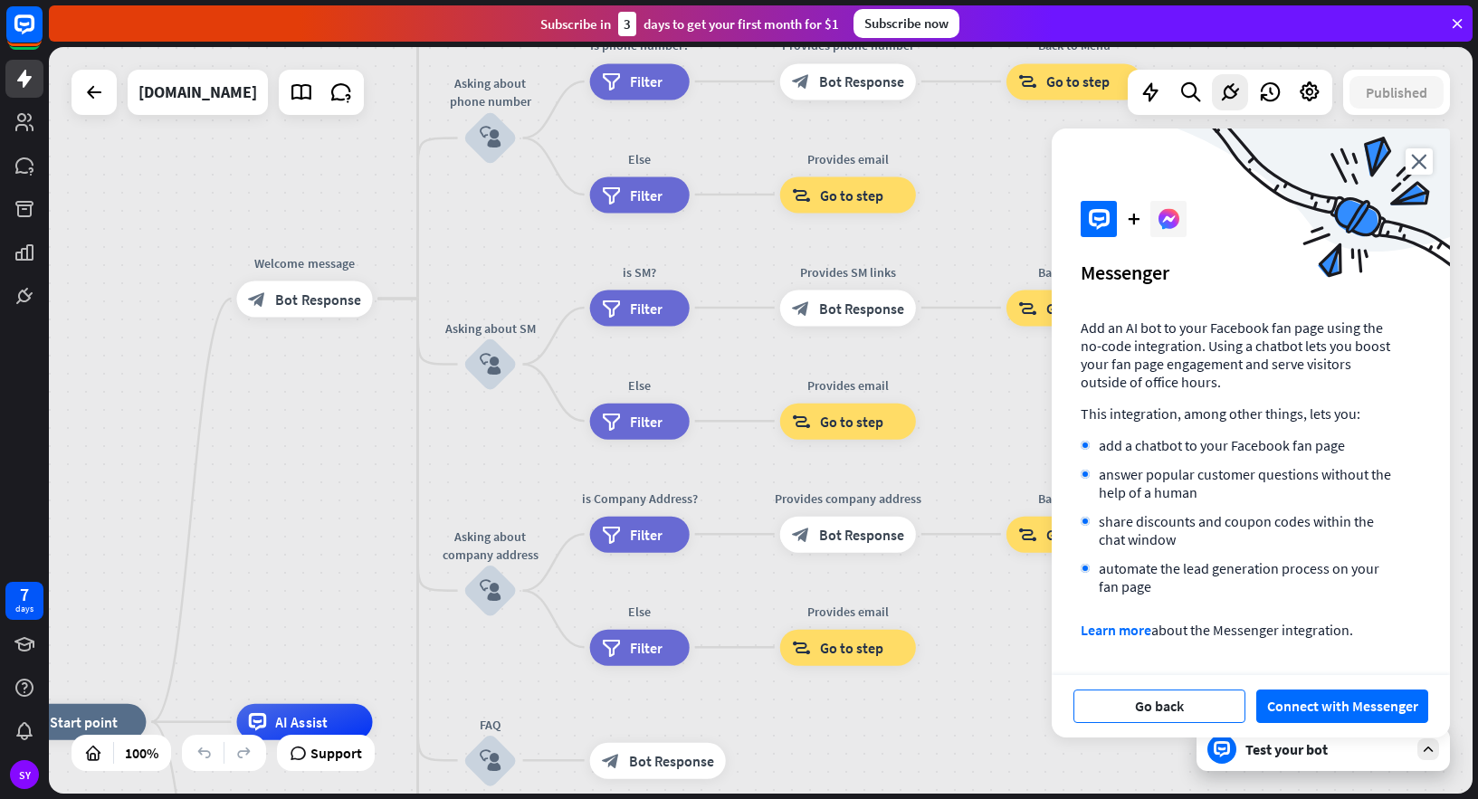
click at [1223, 712] on button "Go back" at bounding box center [1160, 706] width 172 height 33
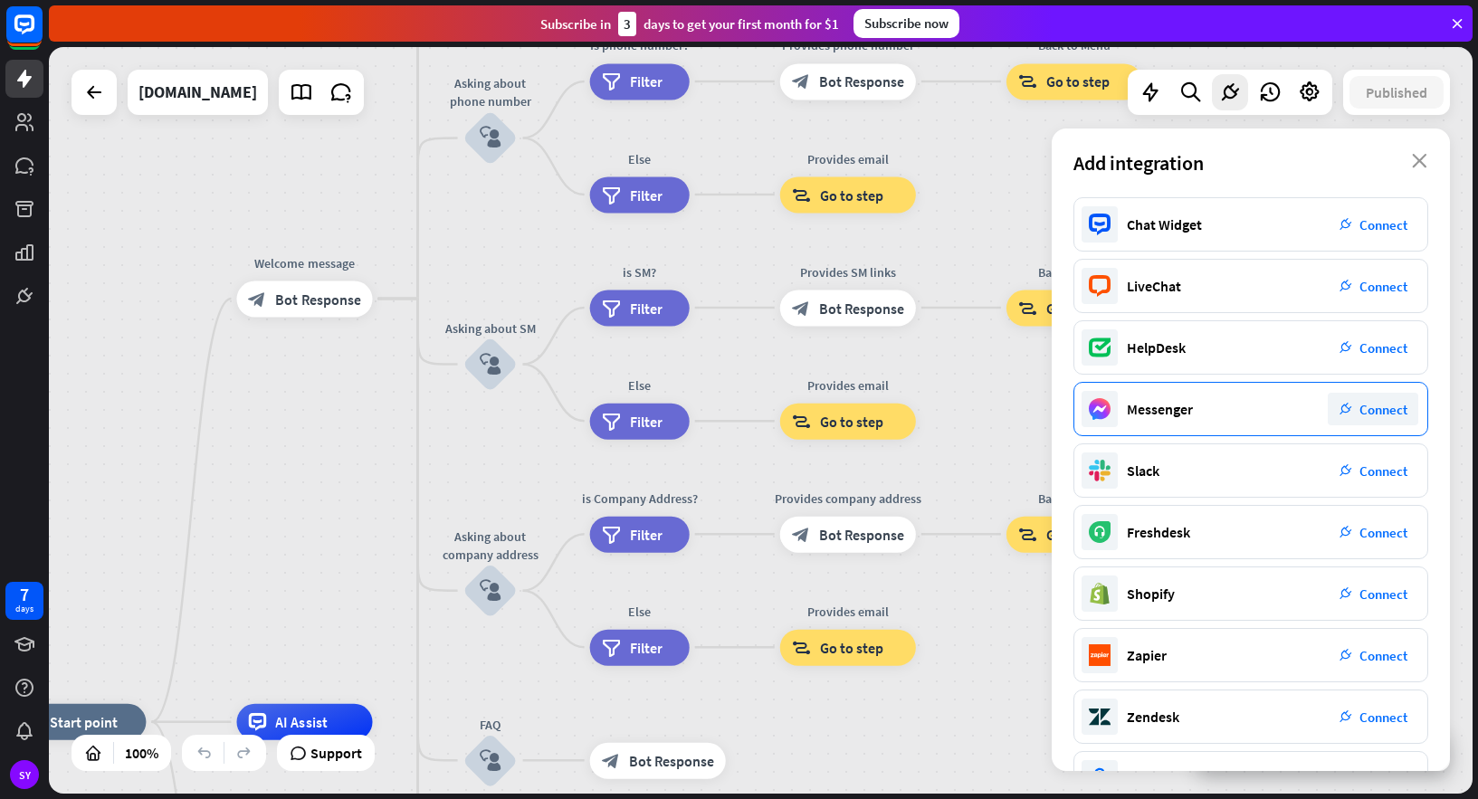
click at [1373, 406] on span "Connect" at bounding box center [1384, 409] width 48 height 17
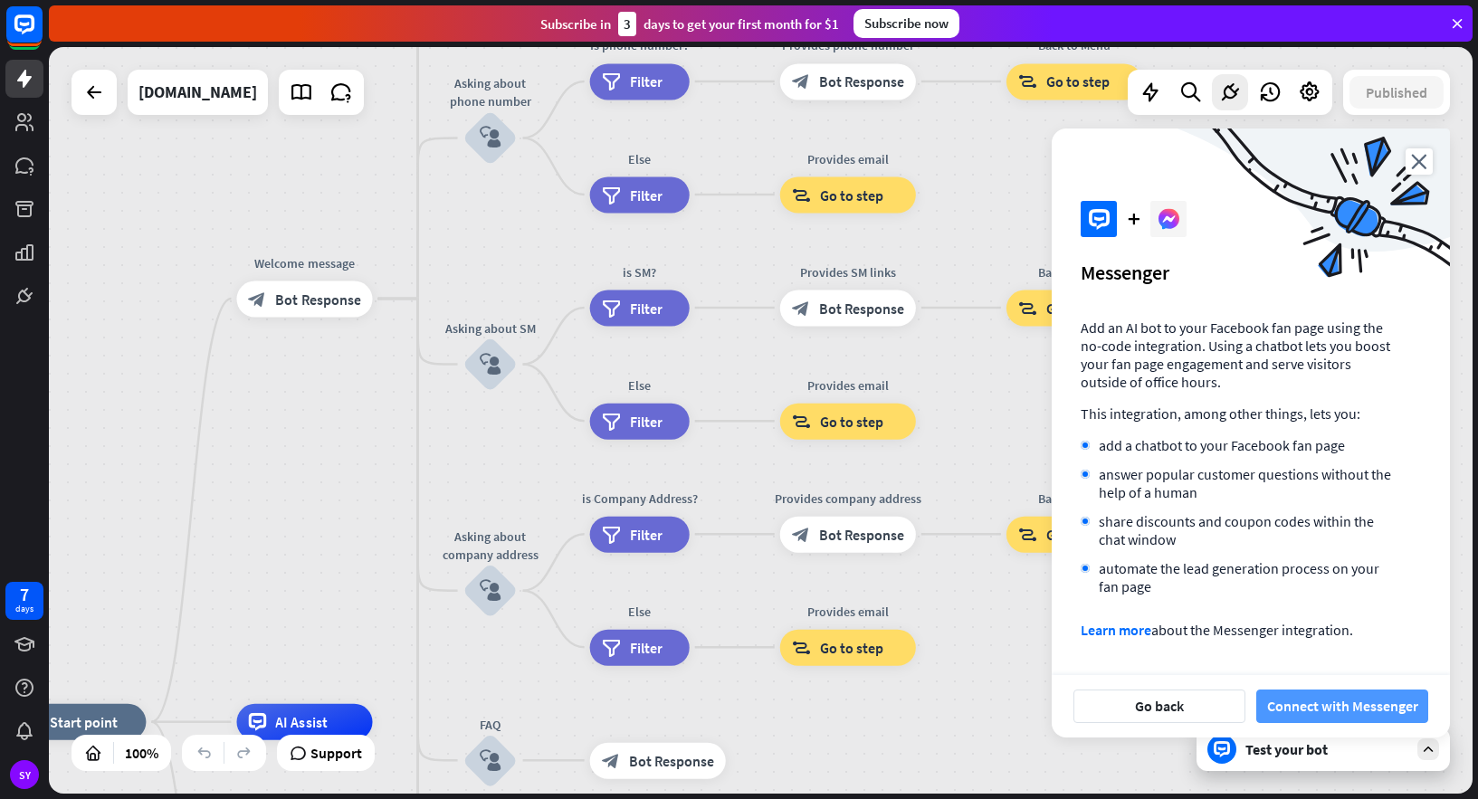
click at [1340, 709] on button "Connect with Messenger" at bounding box center [1342, 706] width 172 height 33
click at [997, 225] on div "home_2 Start point Welcome message block_bot_response Bot Response About us blo…" at bounding box center [761, 420] width 1424 height 747
click at [1220, 91] on icon at bounding box center [1230, 93] width 24 height 24
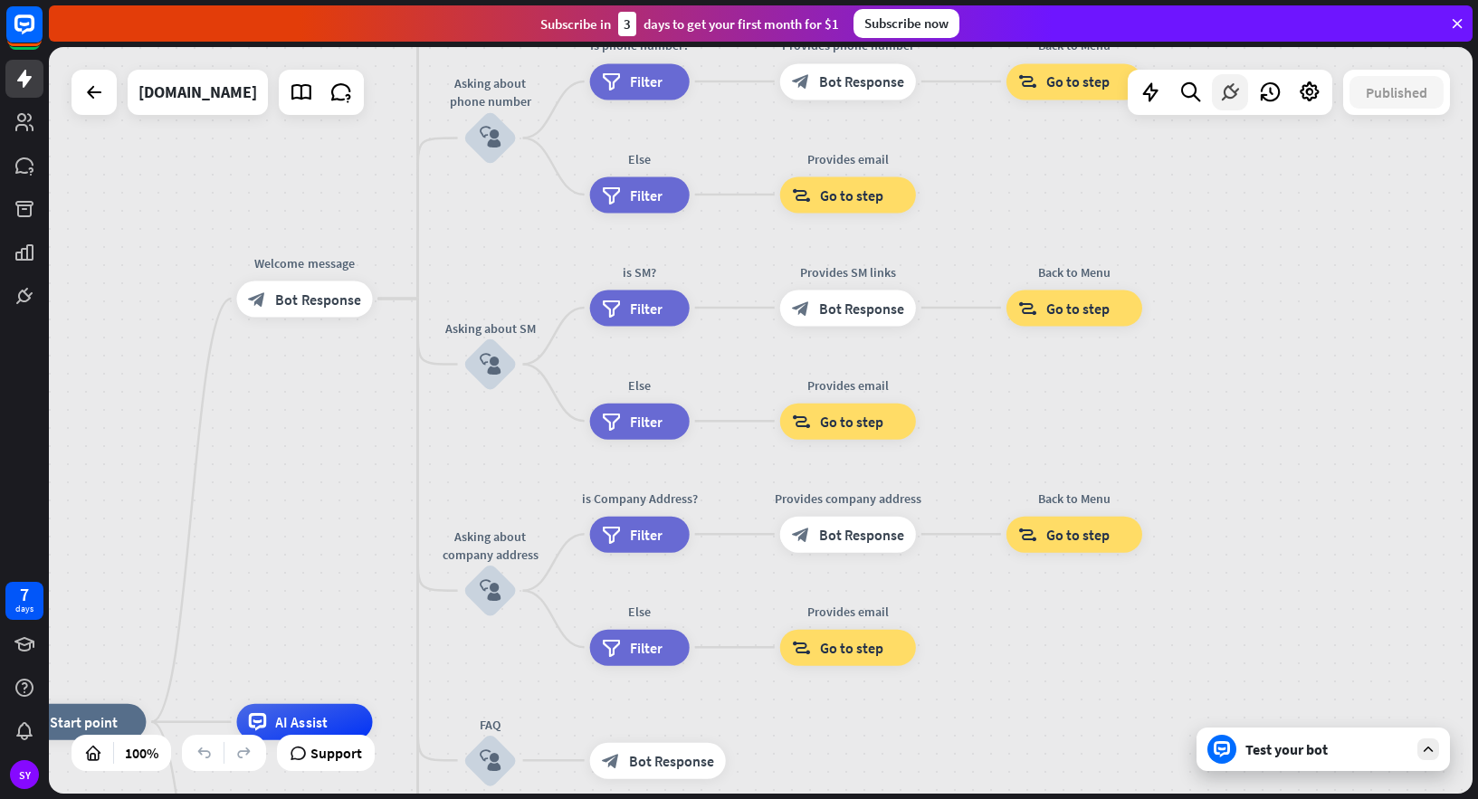
click at [1223, 94] on icon at bounding box center [1230, 93] width 24 height 24
